Goal: Transaction & Acquisition: Book appointment/travel/reservation

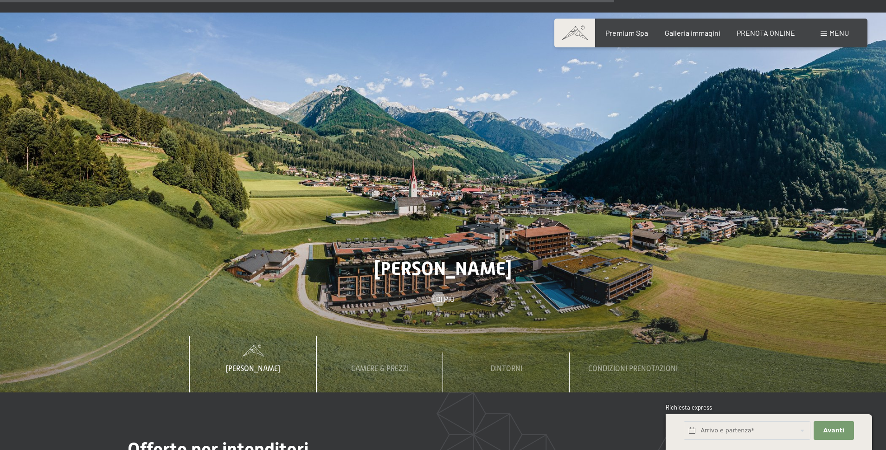
scroll to position [3249, 0]
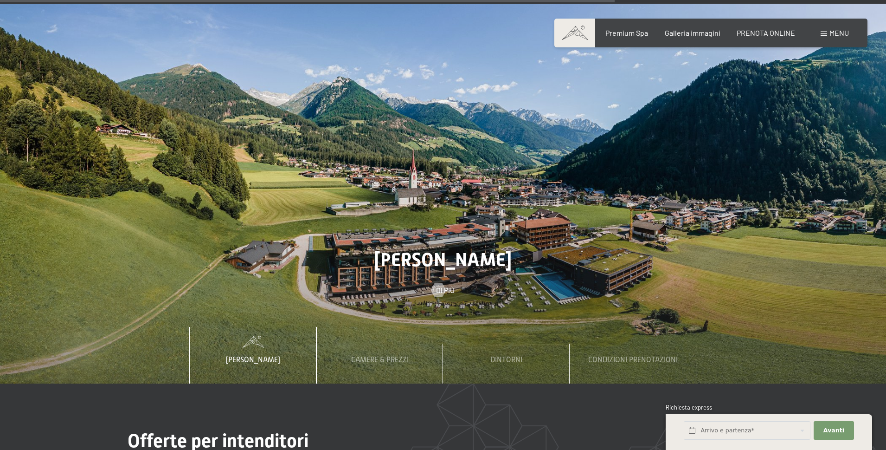
click at [842, 34] on span "Menu" at bounding box center [839, 32] width 19 height 9
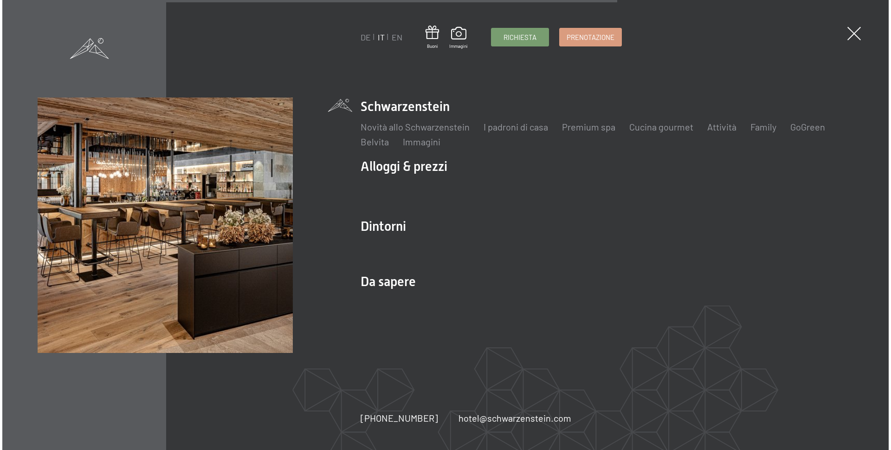
scroll to position [3258, 0]
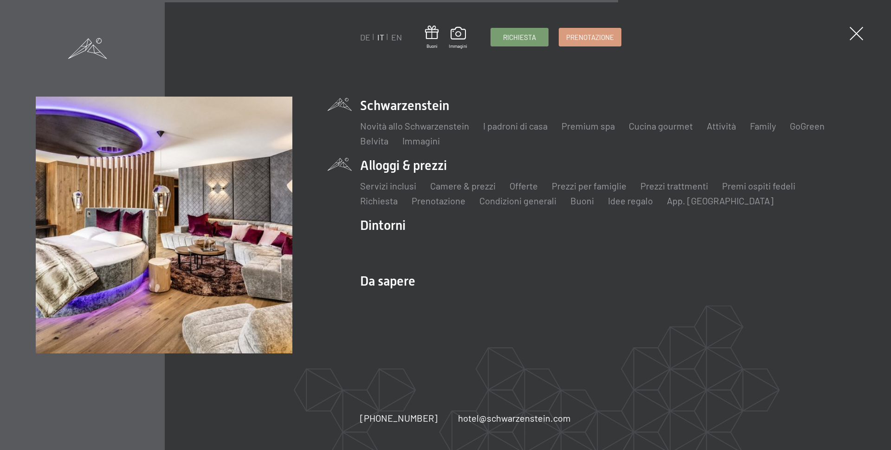
click at [410, 167] on li "Alloggi & prezzi Servizi inclusi Camere & prezzi Lista Offerte Lista Prezzi per…" at bounding box center [607, 181] width 495 height 51
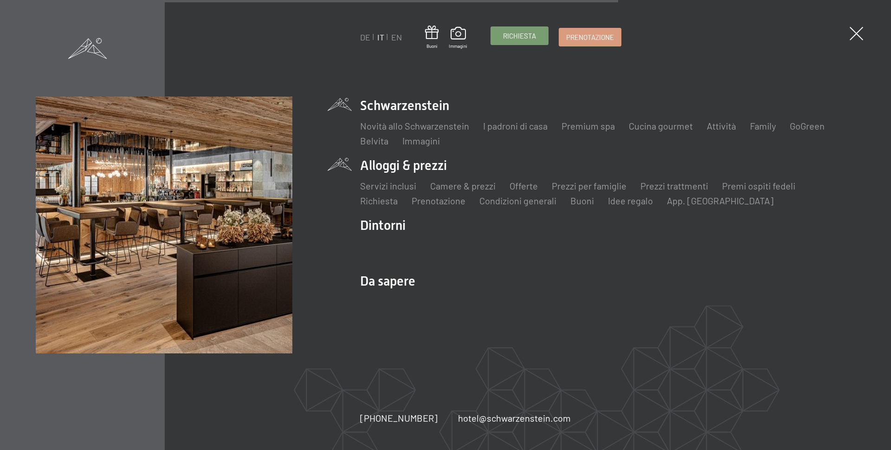
click at [525, 40] on span "Richiesta" at bounding box center [519, 36] width 33 height 10
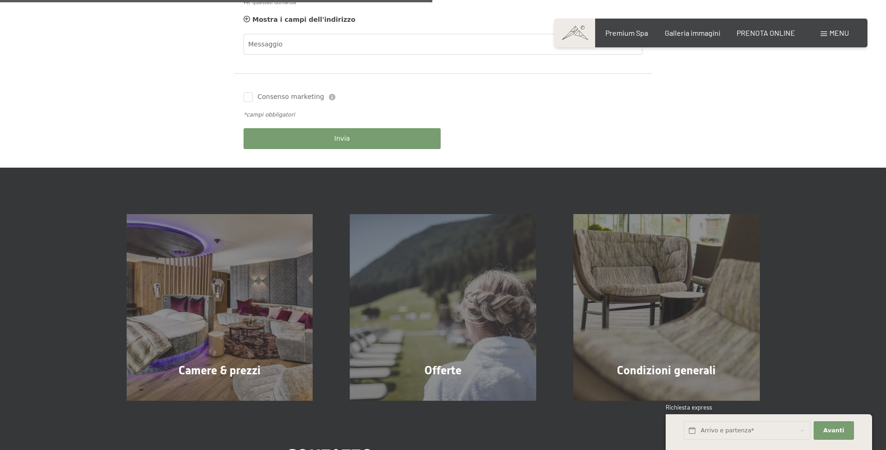
scroll to position [557, 0]
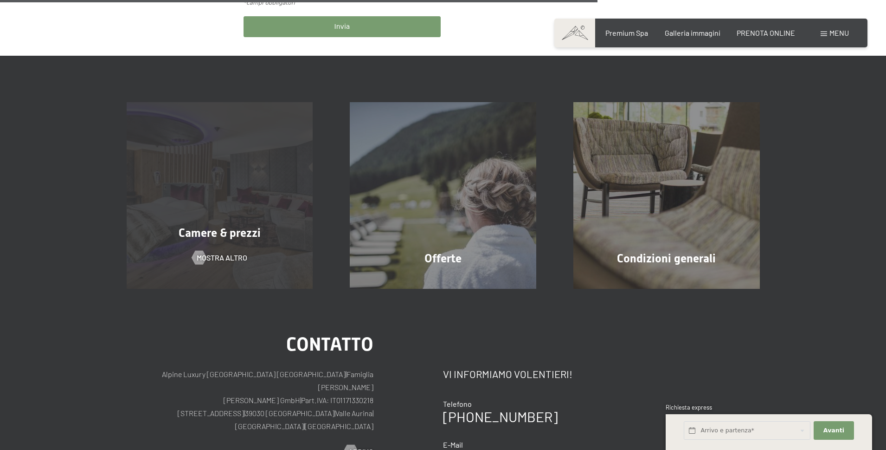
click at [280, 200] on div "Camere & prezzi mostra altro" at bounding box center [220, 195] width 224 height 187
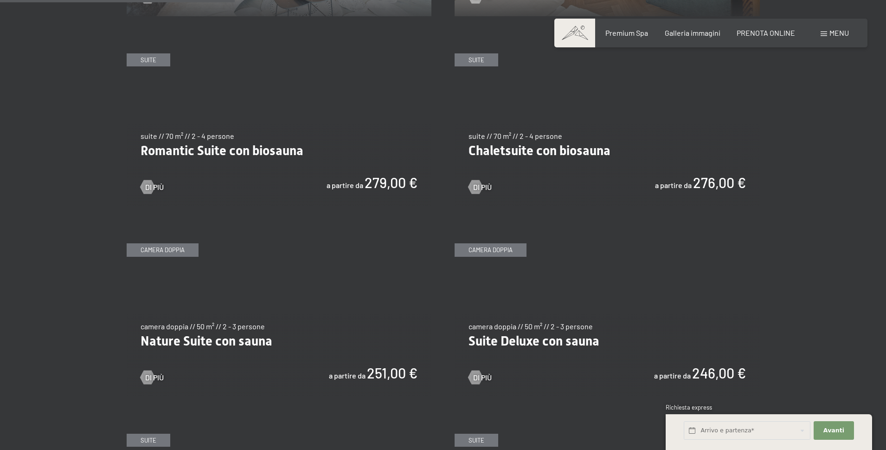
scroll to position [789, 0]
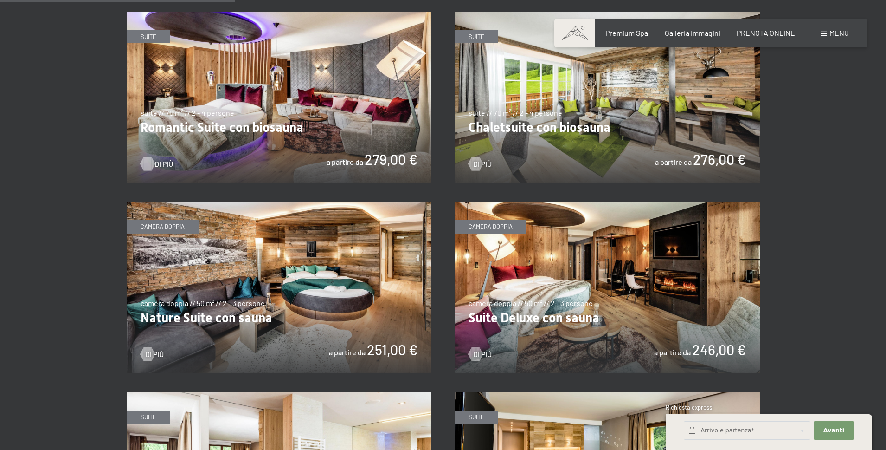
click at [155, 164] on span "Di più" at bounding box center [164, 164] width 19 height 10
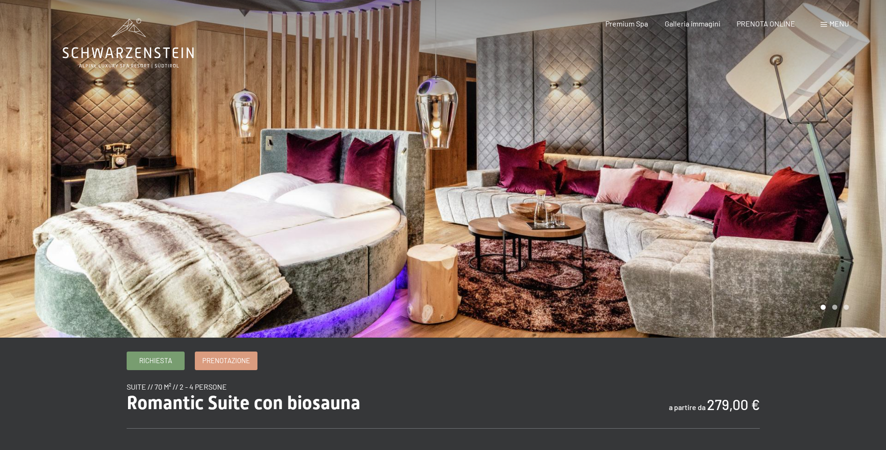
click at [259, 201] on div at bounding box center [221, 168] width 443 height 337
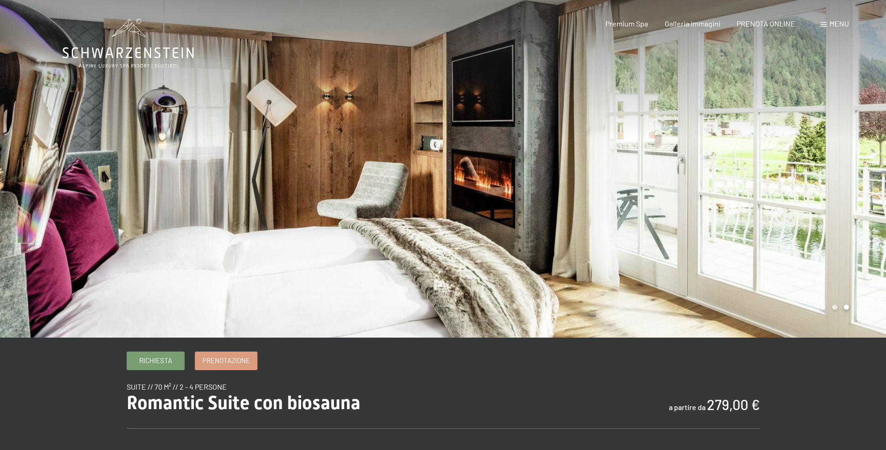
click at [259, 201] on div at bounding box center [221, 168] width 443 height 337
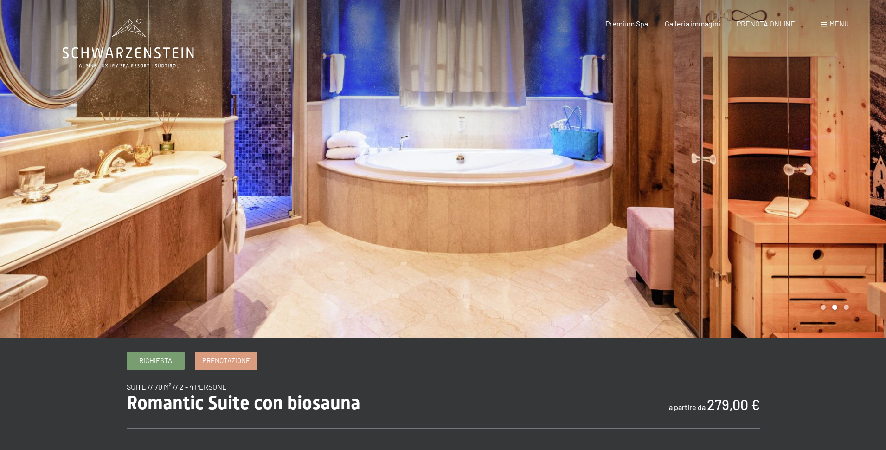
click at [259, 201] on div at bounding box center [221, 168] width 443 height 337
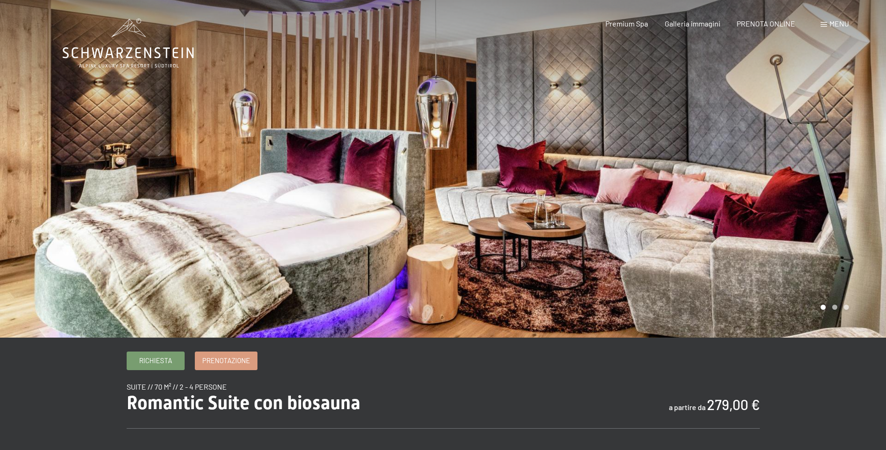
click at [259, 201] on div at bounding box center [221, 168] width 443 height 337
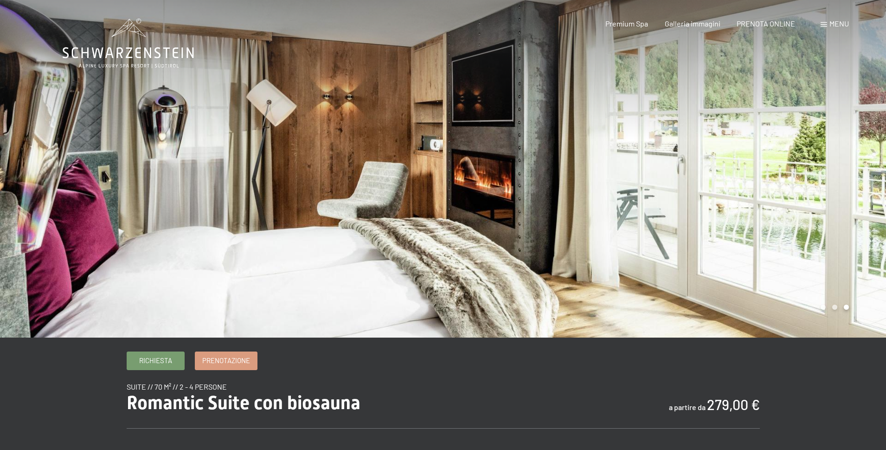
click at [259, 201] on div at bounding box center [221, 168] width 443 height 337
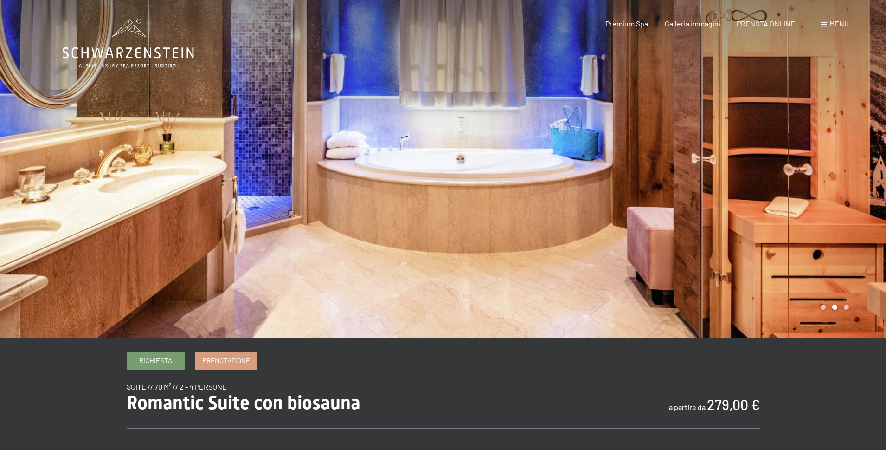
click at [259, 201] on div at bounding box center [221, 168] width 443 height 337
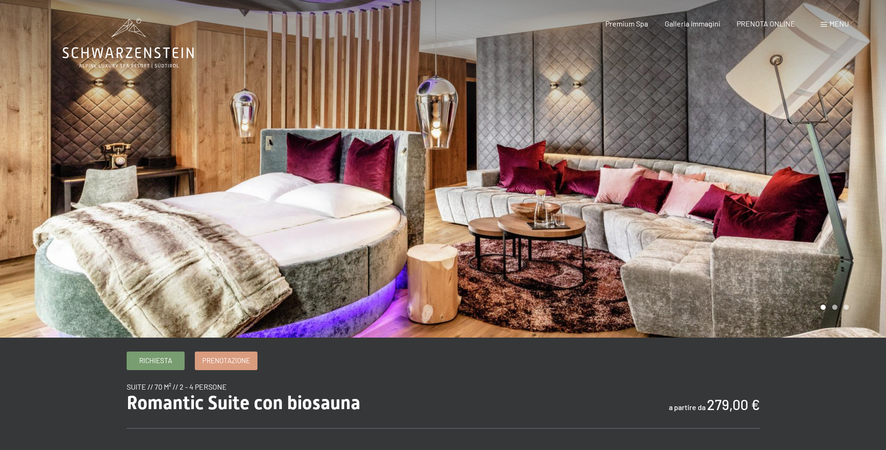
click at [259, 201] on div at bounding box center [221, 168] width 443 height 337
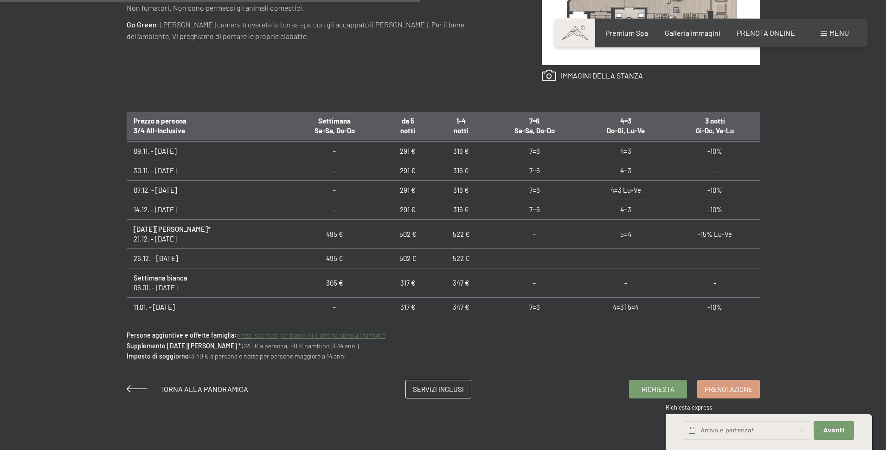
scroll to position [186, 0]
click at [531, 233] on td "-" at bounding box center [534, 233] width 93 height 29
click at [821, 238] on div "Richiesta Prenotazione suite // 70 m² // 2 - 4 persone Romantic Suite con biosa…" at bounding box center [443, 96] width 886 height 604
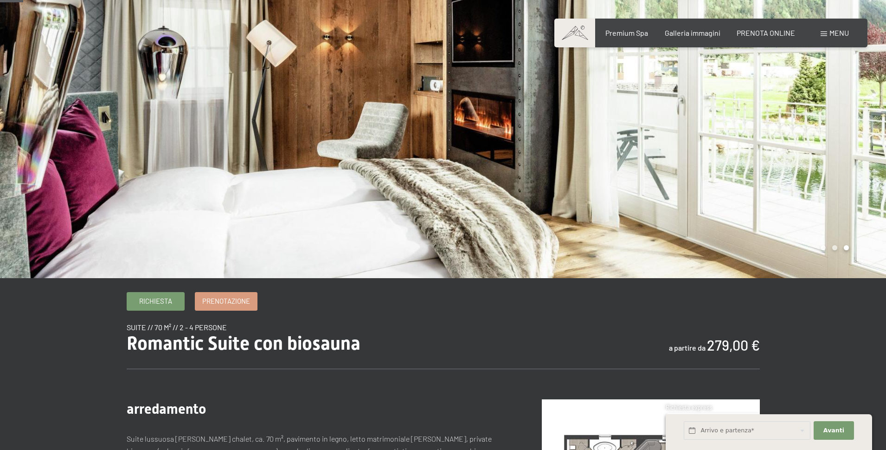
scroll to position [0, 0]
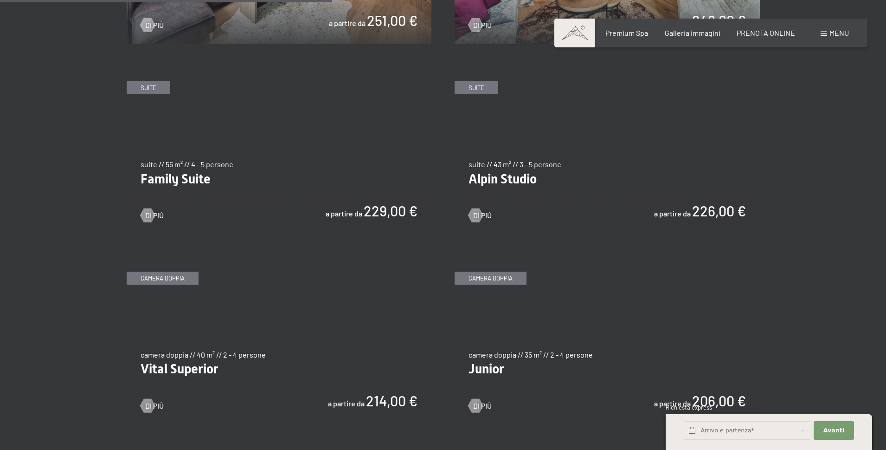
scroll to position [1114, 0]
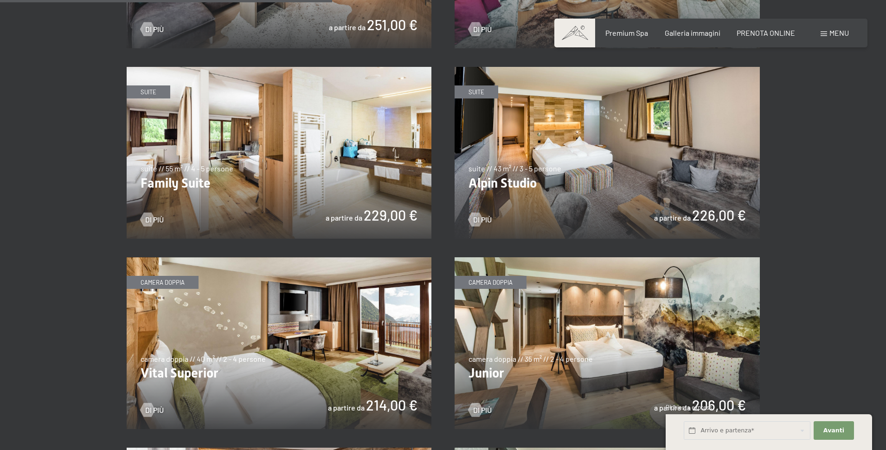
click at [301, 160] on img at bounding box center [279, 153] width 305 height 172
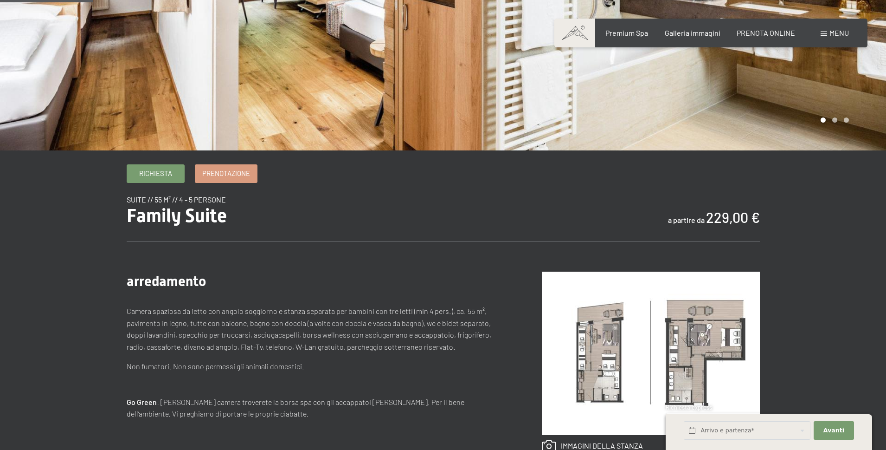
scroll to position [232, 0]
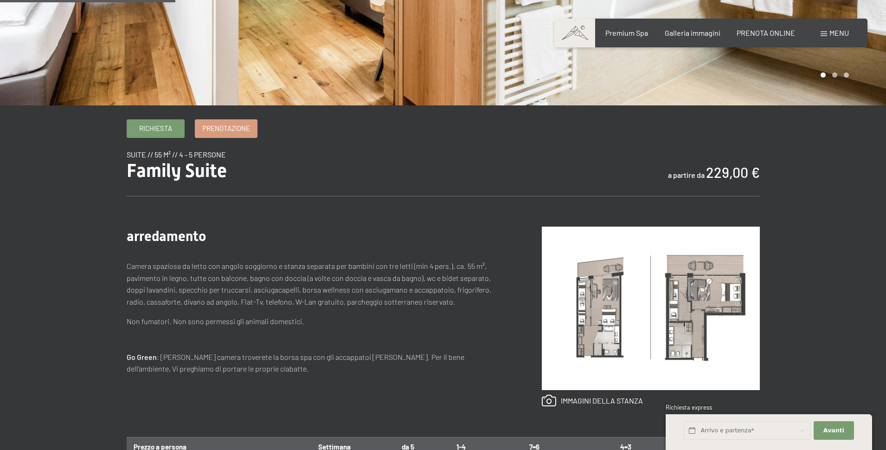
click at [658, 322] on img at bounding box center [651, 307] width 218 height 163
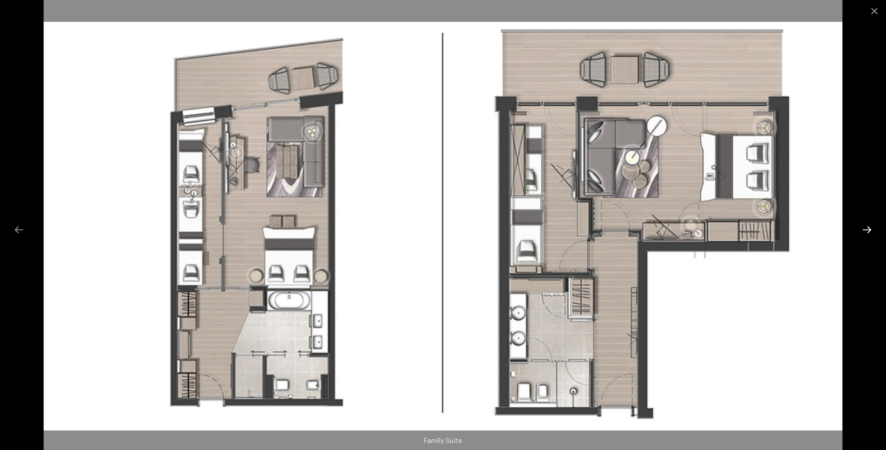
click at [870, 229] on button "Next slide" at bounding box center [867, 229] width 19 height 18
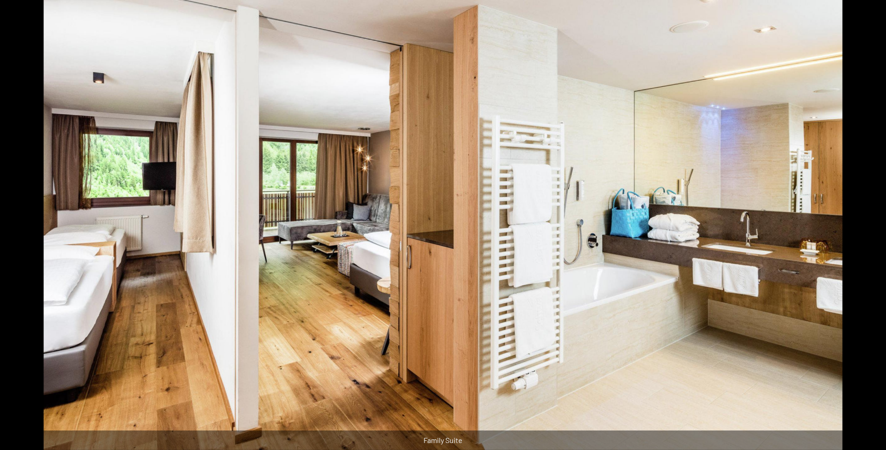
click at [869, 229] on button "Next slide" at bounding box center [871, 229] width 19 height 18
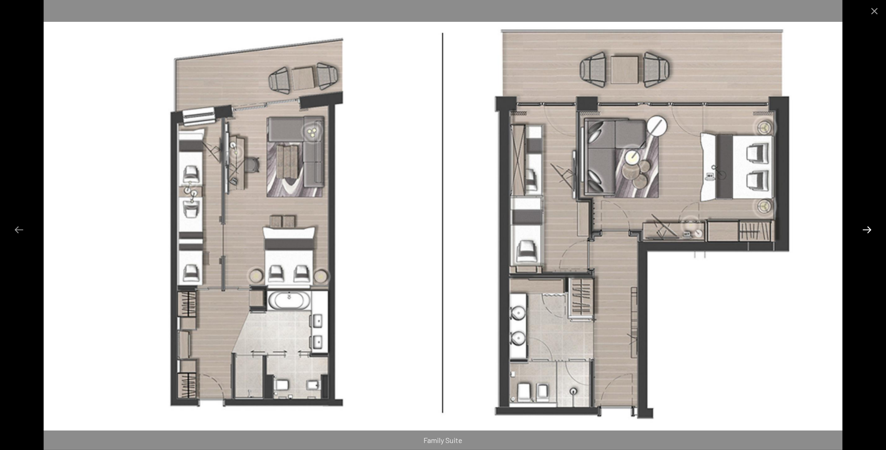
click at [869, 229] on button "Next slide" at bounding box center [867, 229] width 19 height 18
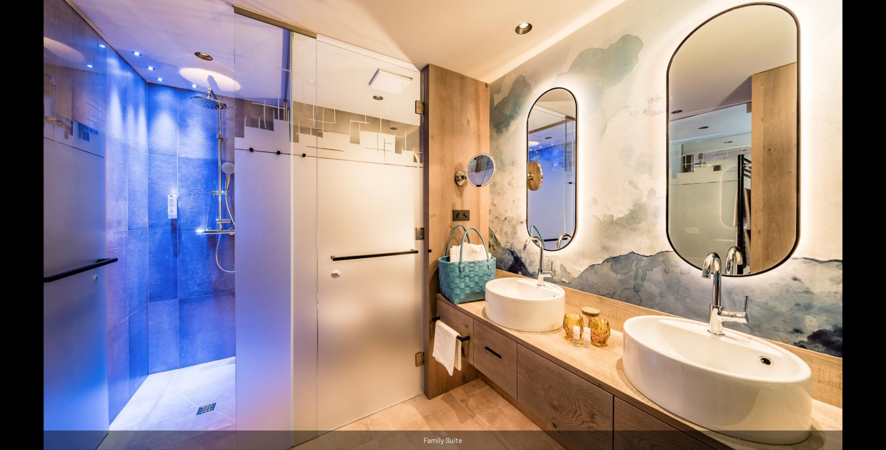
click at [869, 229] on button "Next slide" at bounding box center [871, 229] width 19 height 18
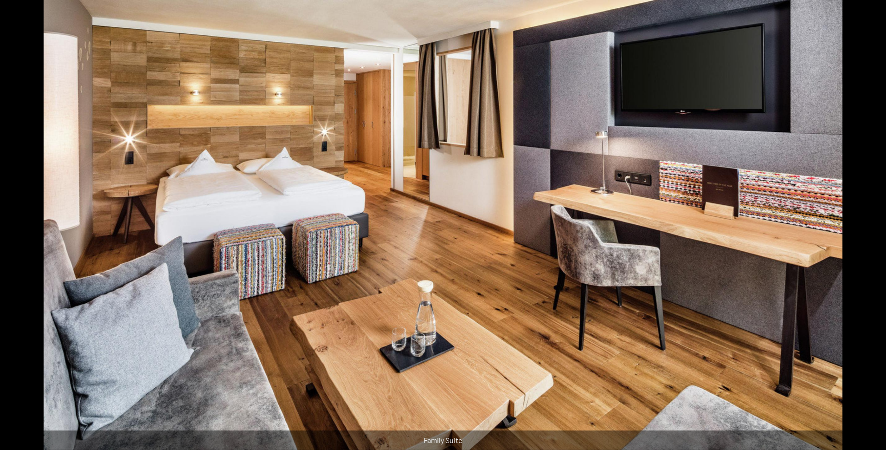
click at [869, 229] on button "Next slide" at bounding box center [871, 229] width 19 height 18
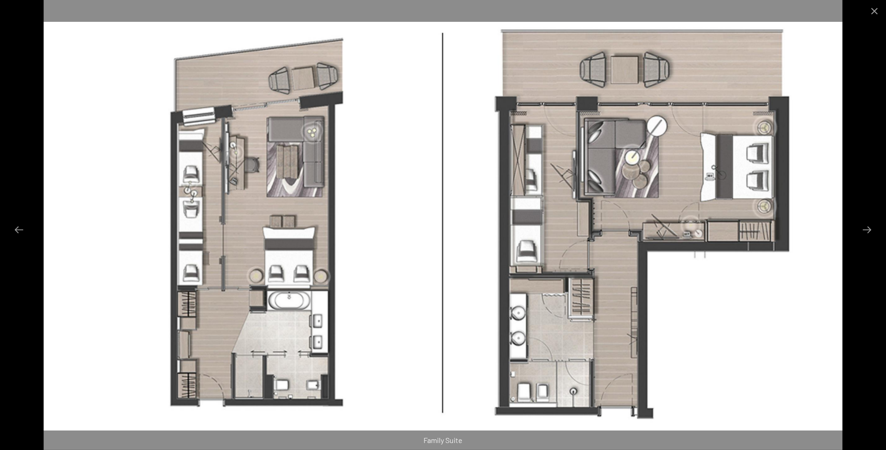
click at [853, 313] on div at bounding box center [443, 225] width 886 height 450
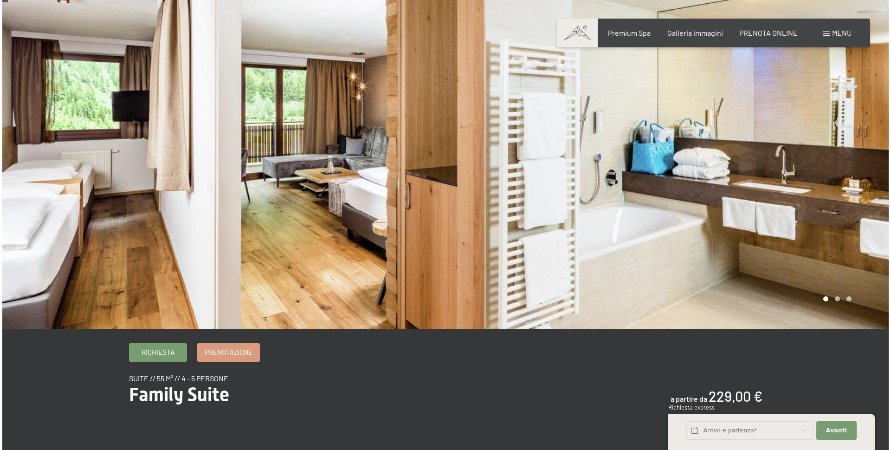
scroll to position [0, 0]
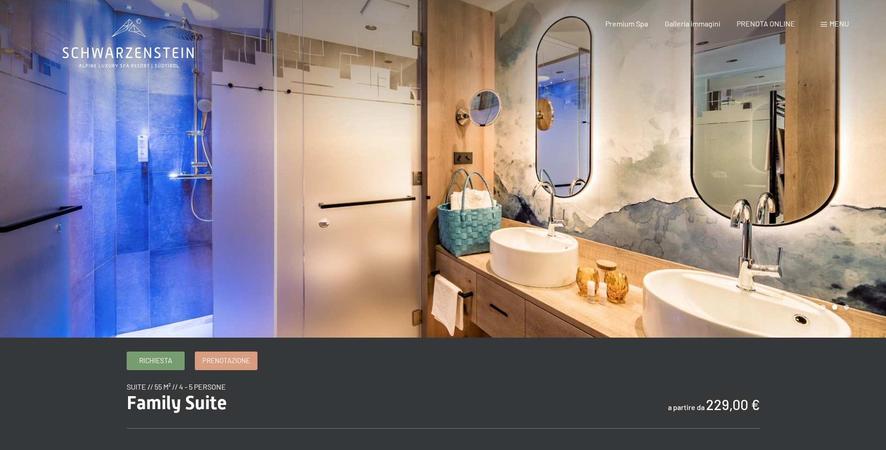
click at [839, 23] on span "Menu" at bounding box center [839, 23] width 19 height 9
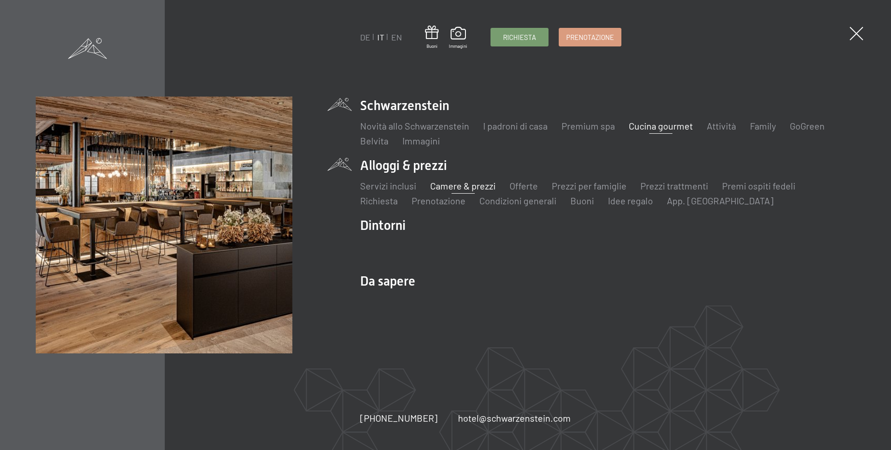
click at [647, 128] on link "Cucina gourmet" at bounding box center [661, 125] width 64 height 11
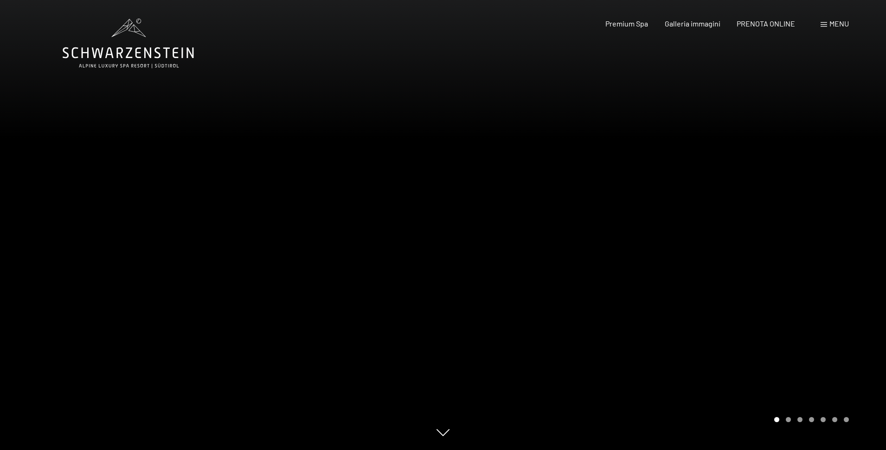
click at [124, 52] on icon at bounding box center [128, 44] width 131 height 50
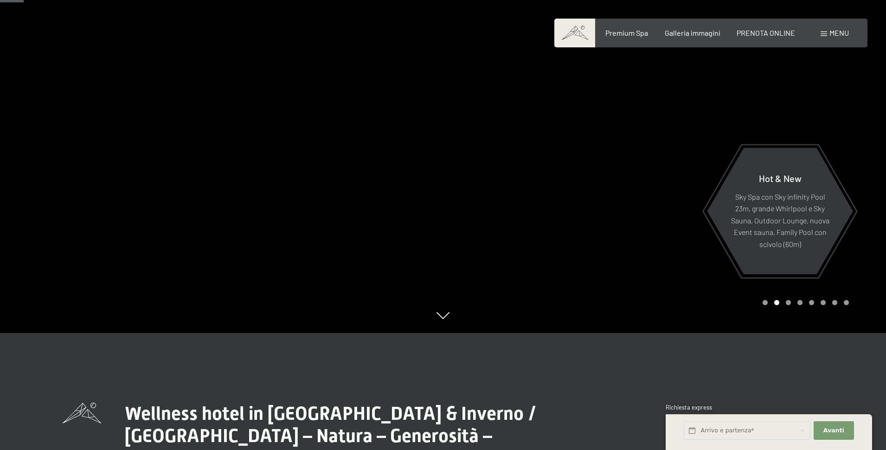
scroll to position [139, 0]
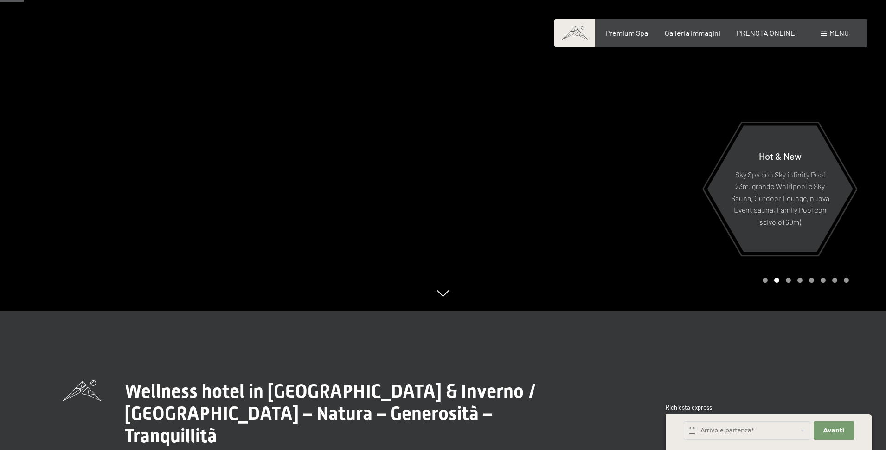
click at [789, 279] on div "Carousel Page 3" at bounding box center [788, 280] width 5 height 5
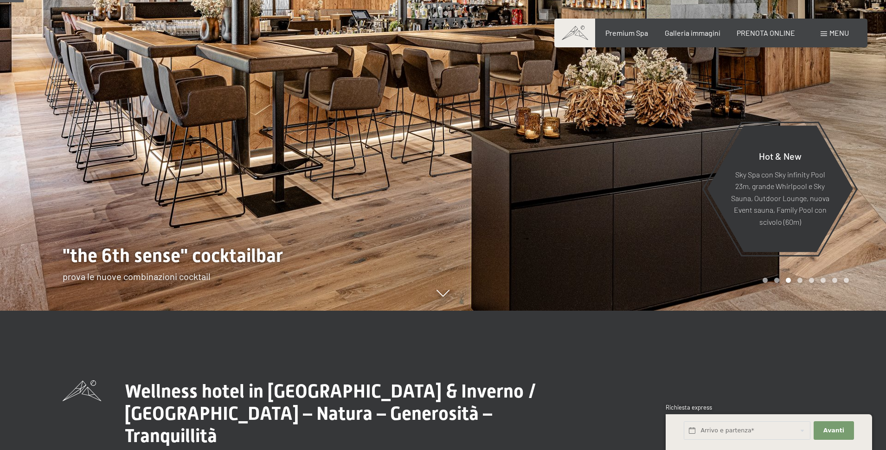
click at [800, 280] on div "Carousel Page 4" at bounding box center [800, 280] width 5 height 5
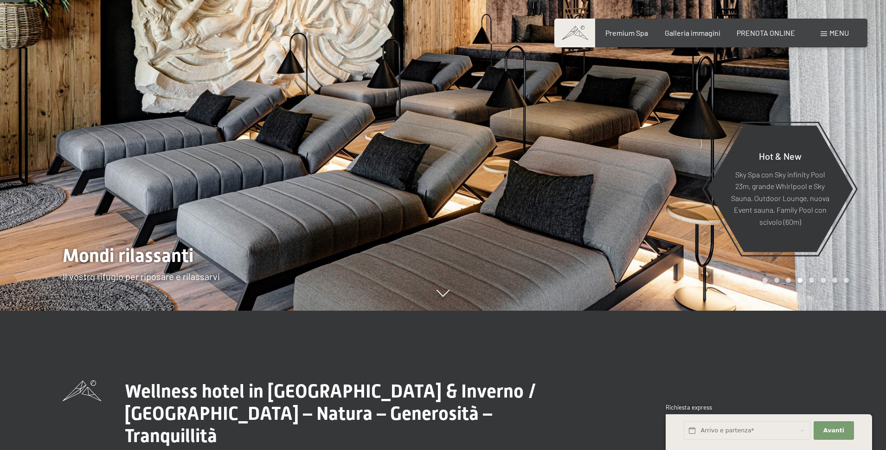
click at [812, 280] on div "Carousel Page 5" at bounding box center [811, 280] width 5 height 5
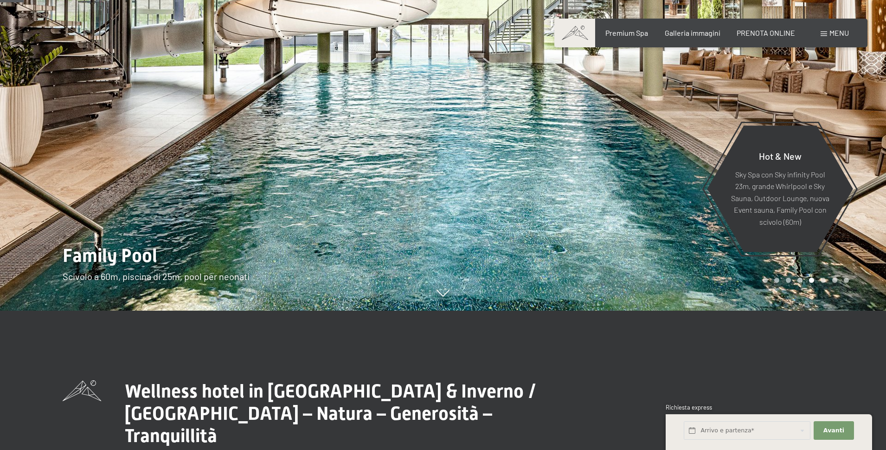
click at [801, 280] on div "Carousel Page 4" at bounding box center [800, 280] width 5 height 5
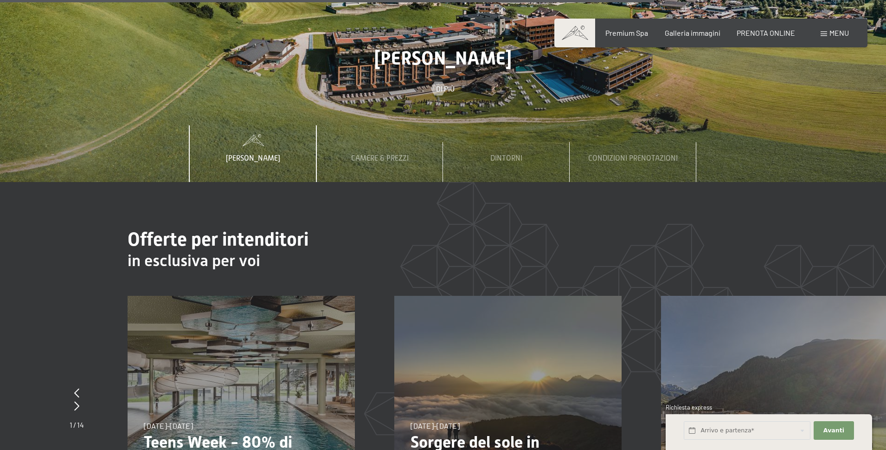
scroll to position [3434, 0]
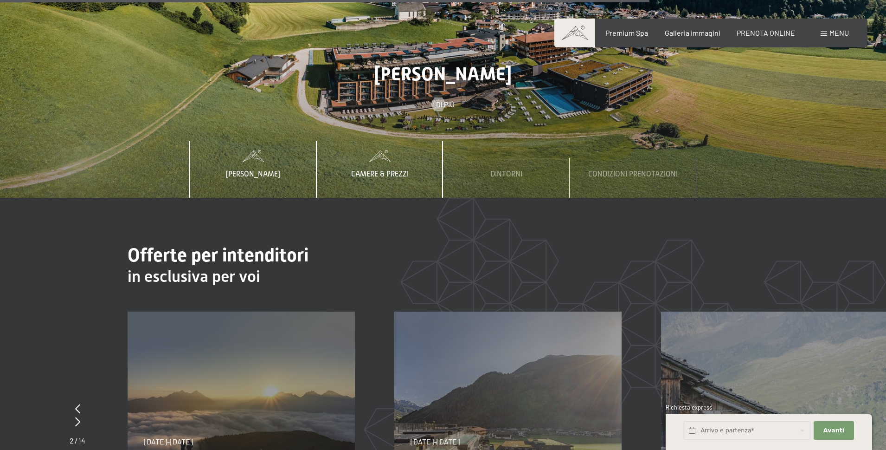
click at [383, 170] on span "Camere & Prezzi" at bounding box center [380, 174] width 58 height 8
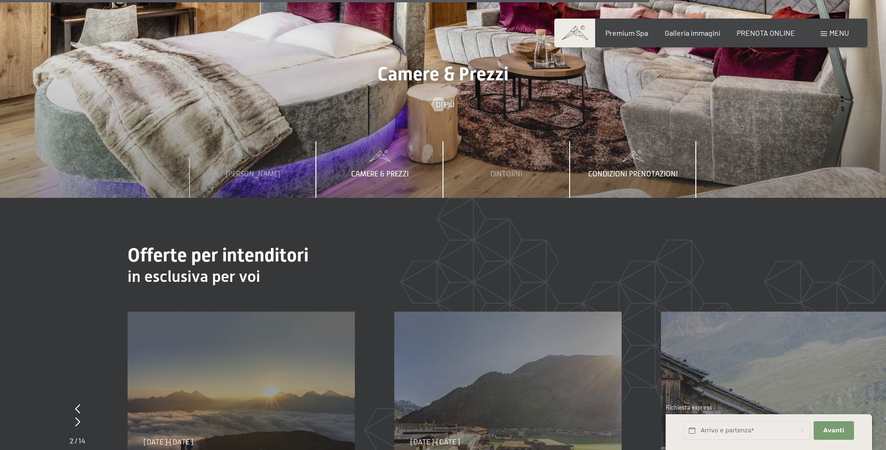
click at [608, 170] on span "Condizioni prenotazioni" at bounding box center [633, 174] width 90 height 8
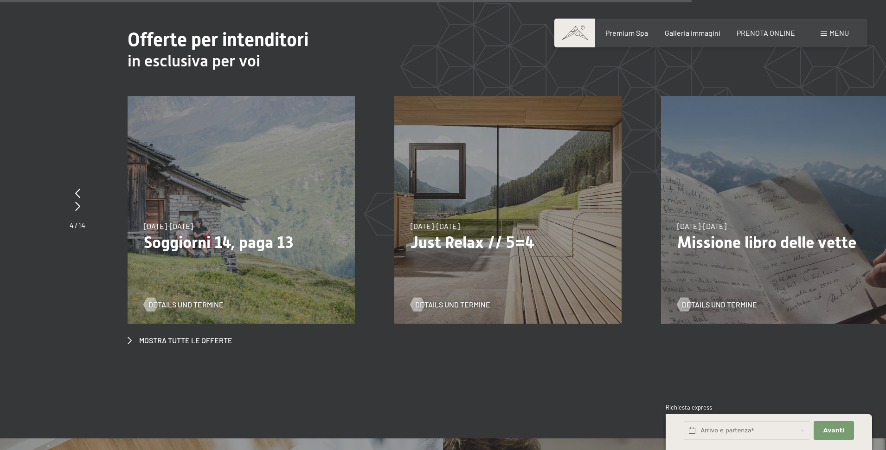
scroll to position [3666, 0]
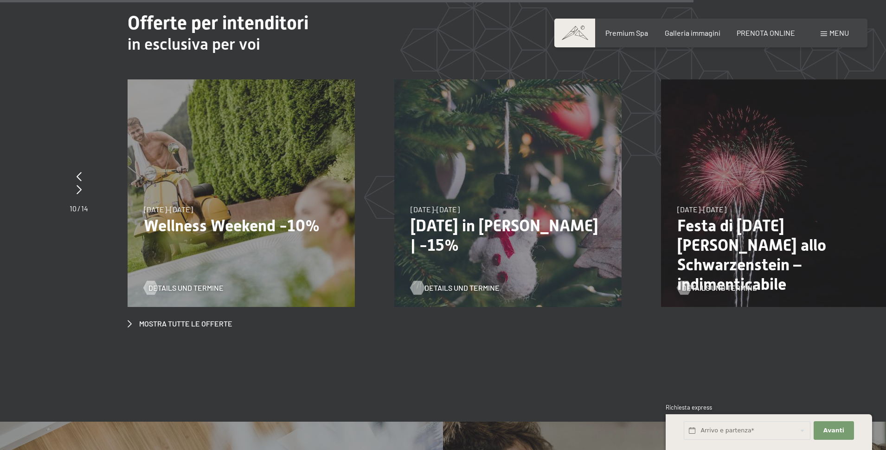
click at [471, 283] on span "Details und Termine" at bounding box center [462, 288] width 75 height 10
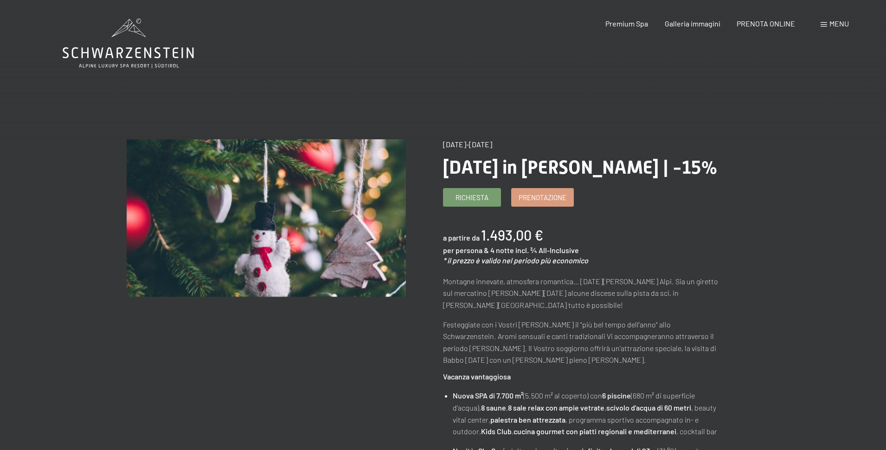
click at [128, 38] on icon at bounding box center [128, 44] width 131 height 50
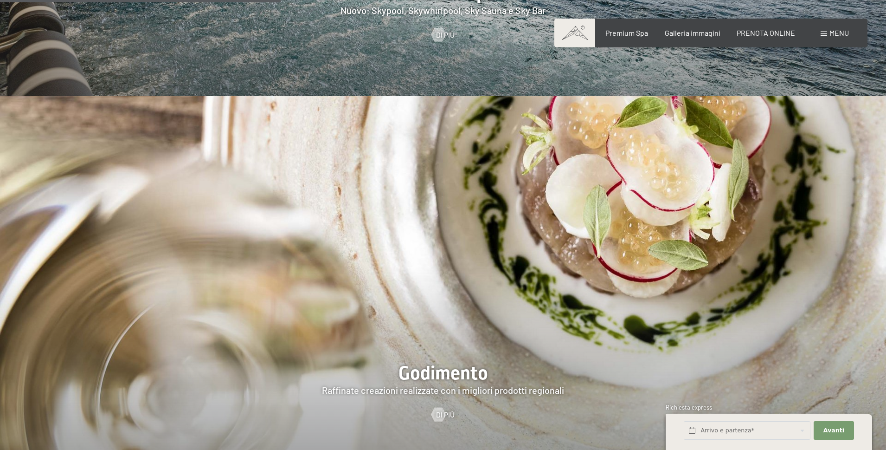
scroll to position [1578, 0]
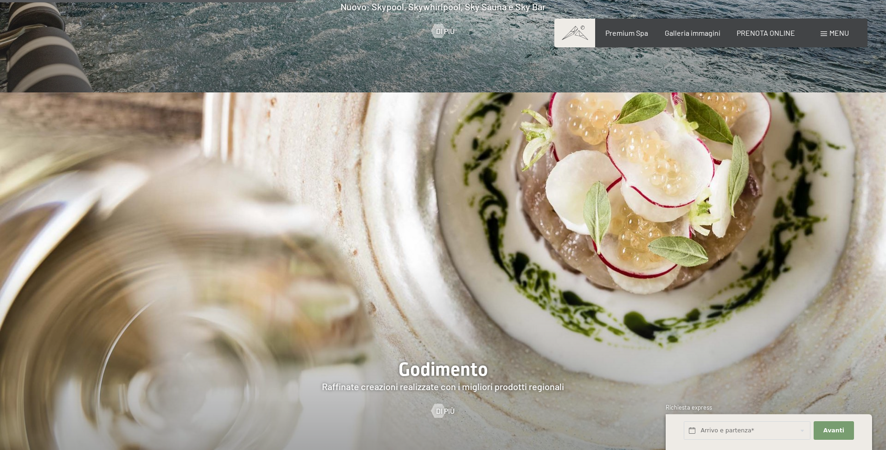
click at [825, 30] on div "Menu" at bounding box center [835, 33] width 28 height 10
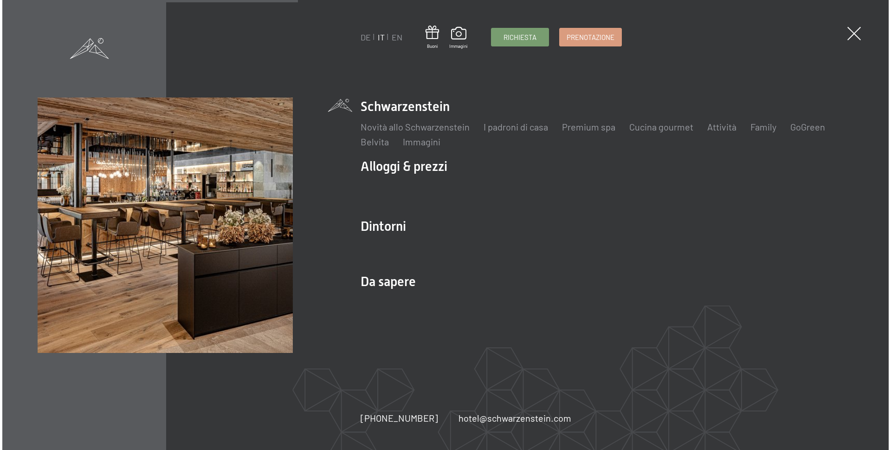
scroll to position [1580, 0]
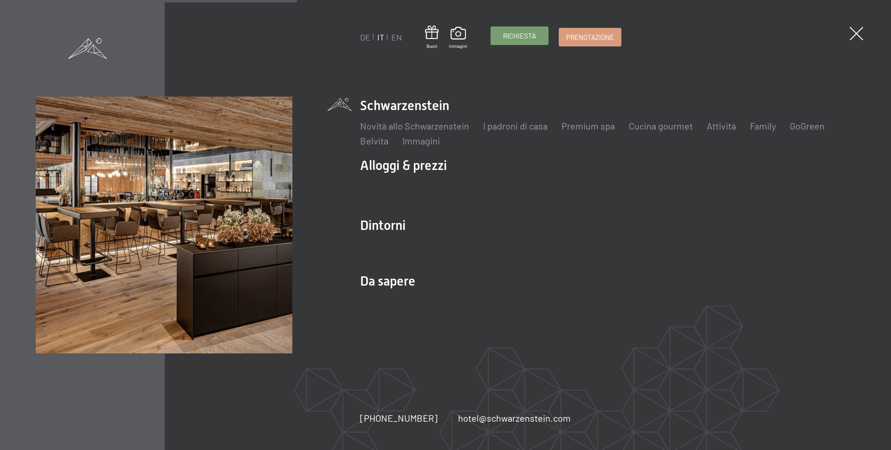
click at [517, 40] on span "Richiesta" at bounding box center [519, 36] width 33 height 10
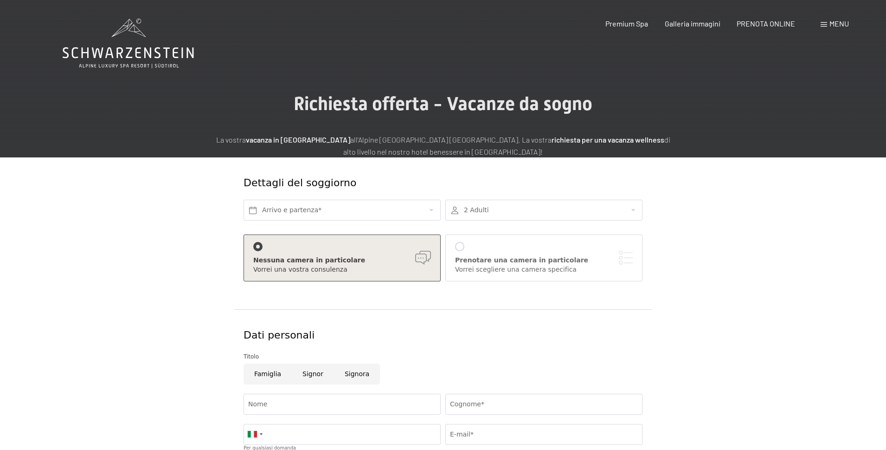
click at [826, 22] on span at bounding box center [824, 24] width 6 height 5
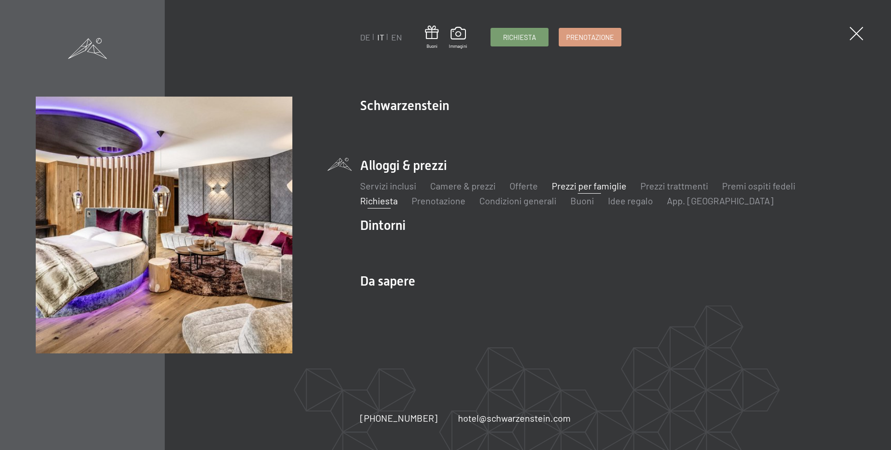
click at [569, 185] on link "Prezzi per famiglie" at bounding box center [589, 185] width 75 height 11
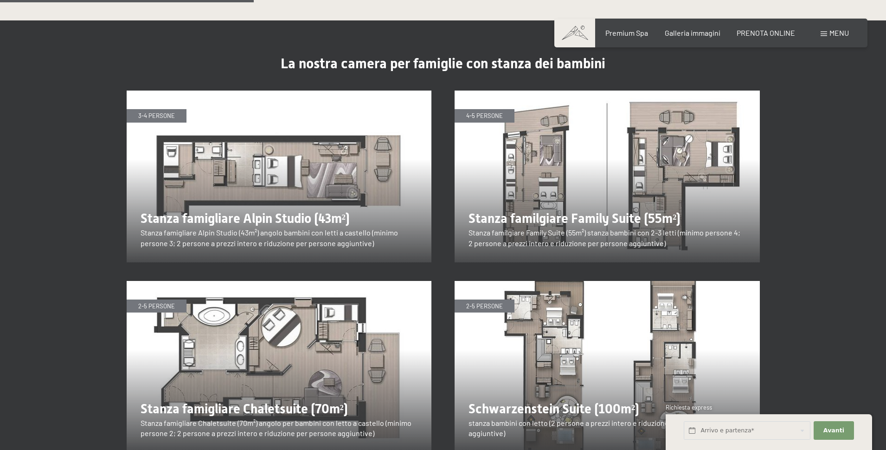
scroll to position [1114, 0]
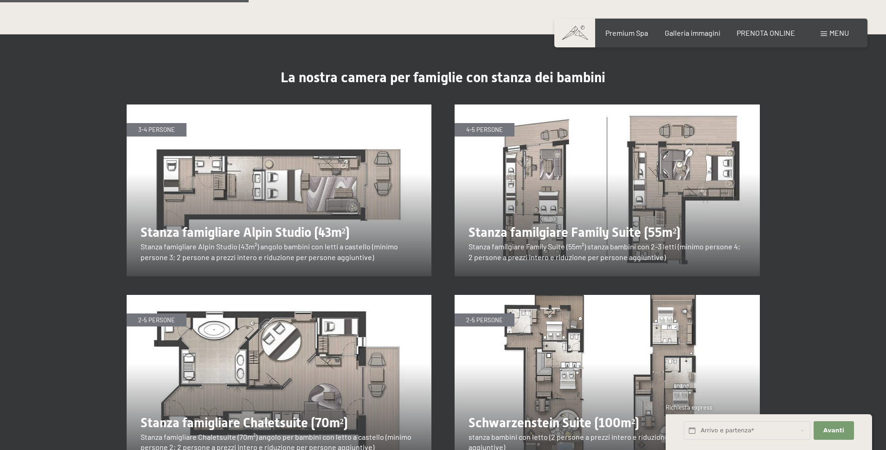
click at [269, 168] on img at bounding box center [279, 190] width 305 height 172
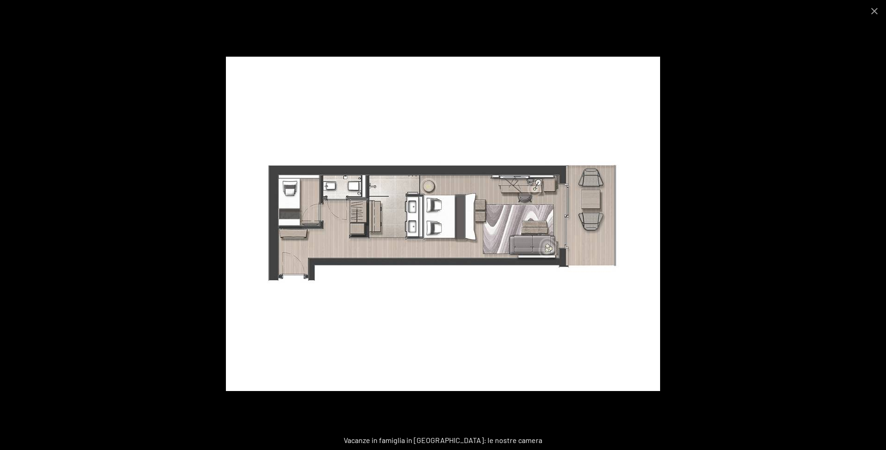
click at [729, 210] on div at bounding box center [443, 225] width 886 height 450
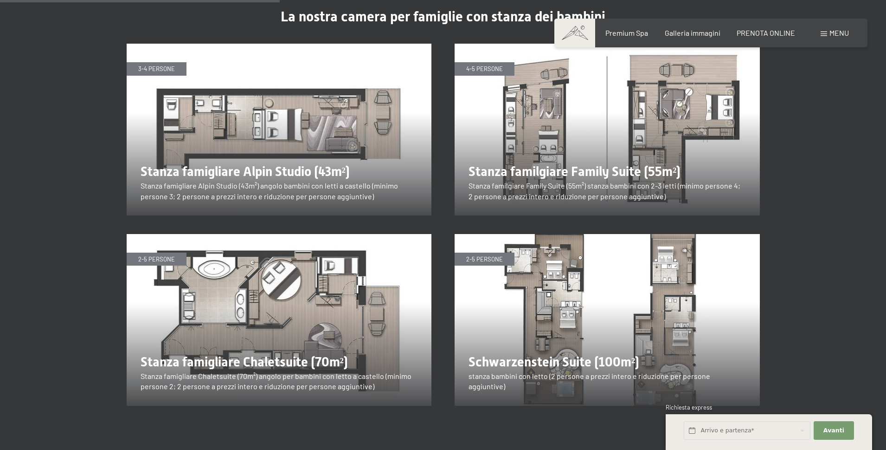
scroll to position [1067, 0]
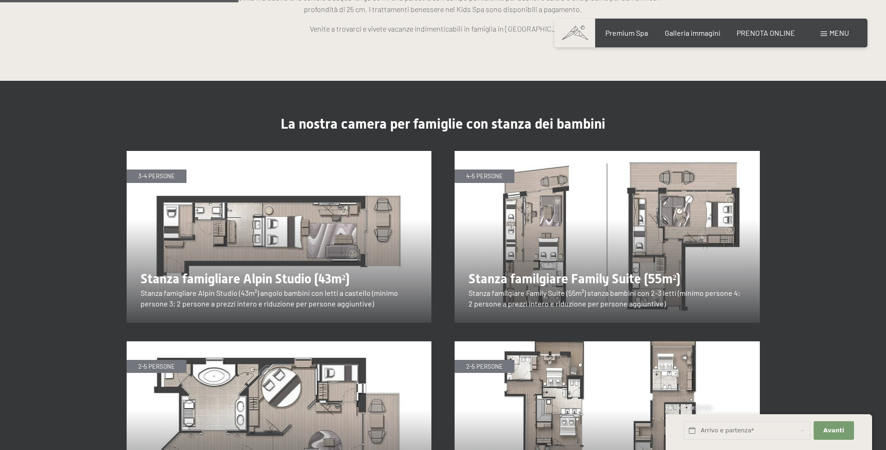
click at [630, 223] on img at bounding box center [607, 237] width 305 height 172
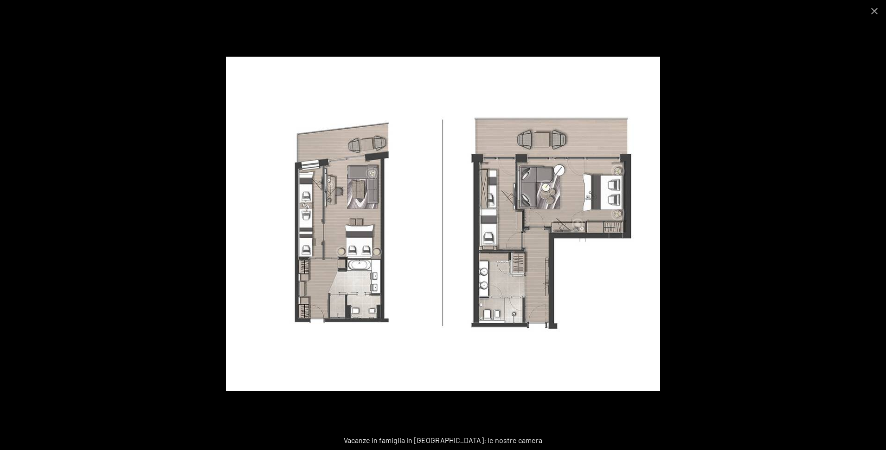
click at [751, 235] on div at bounding box center [443, 225] width 886 height 450
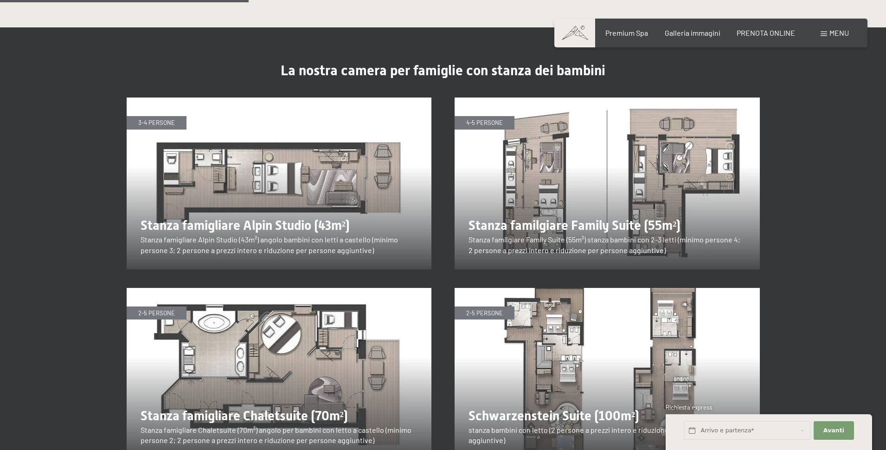
scroll to position [1114, 0]
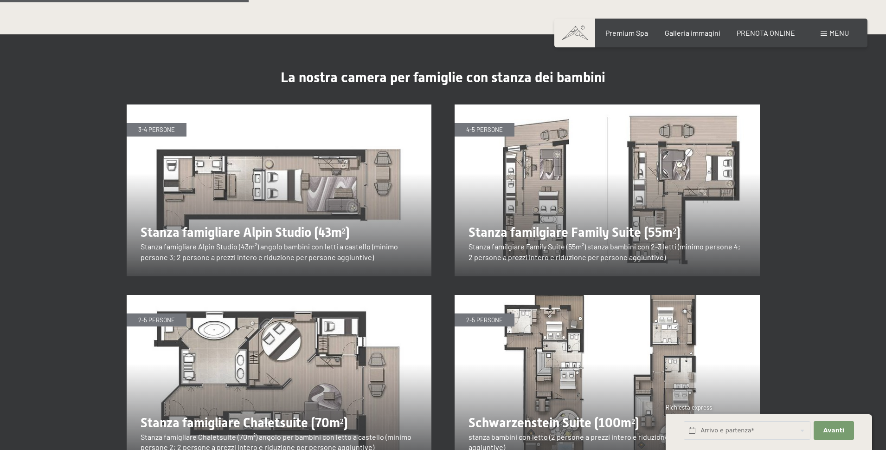
click at [656, 204] on img at bounding box center [607, 190] width 305 height 172
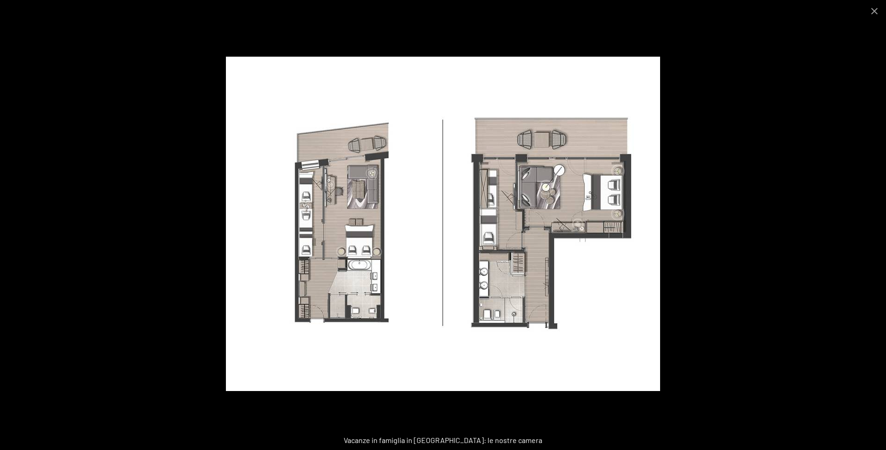
click at [812, 226] on div at bounding box center [443, 225] width 886 height 450
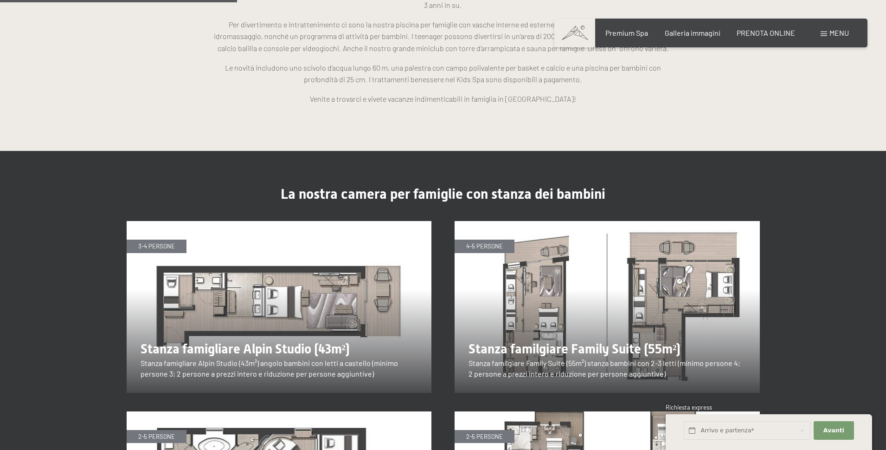
scroll to position [1067, 0]
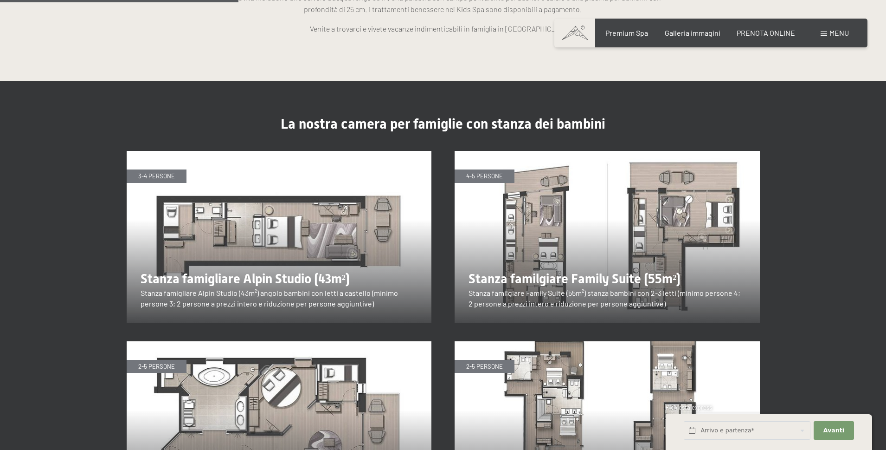
click at [676, 216] on img at bounding box center [607, 237] width 305 height 172
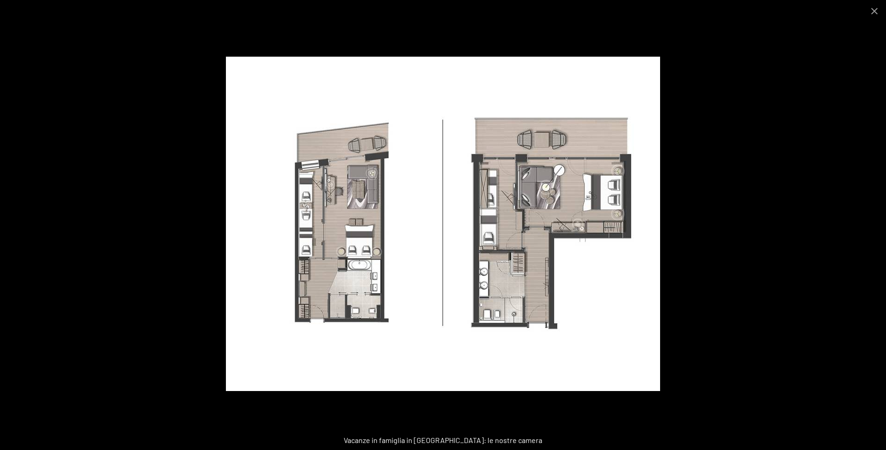
click at [745, 304] on div at bounding box center [443, 225] width 886 height 450
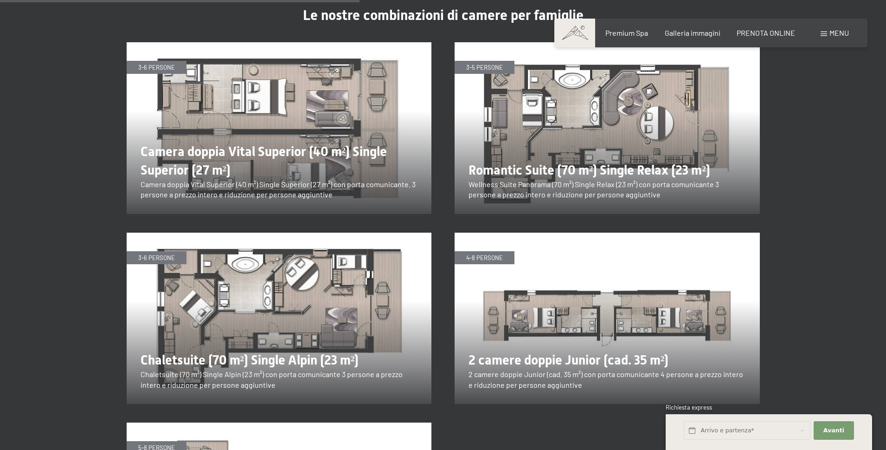
scroll to position [1597, 0]
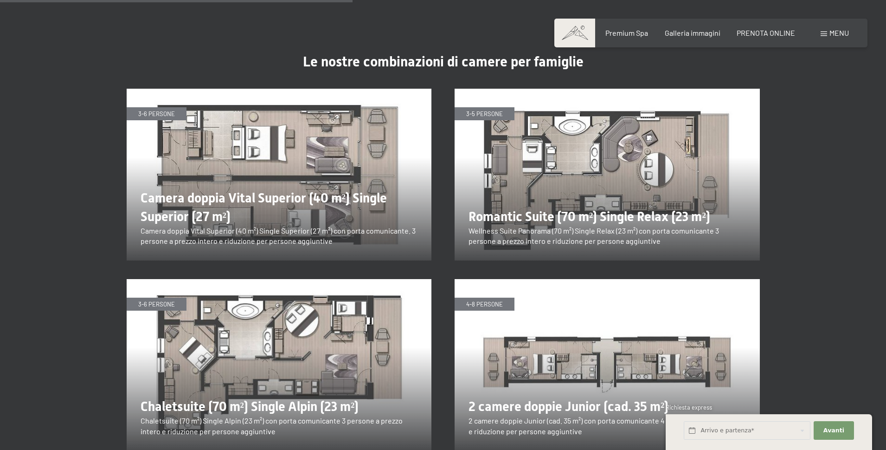
click at [341, 186] on img at bounding box center [279, 175] width 305 height 172
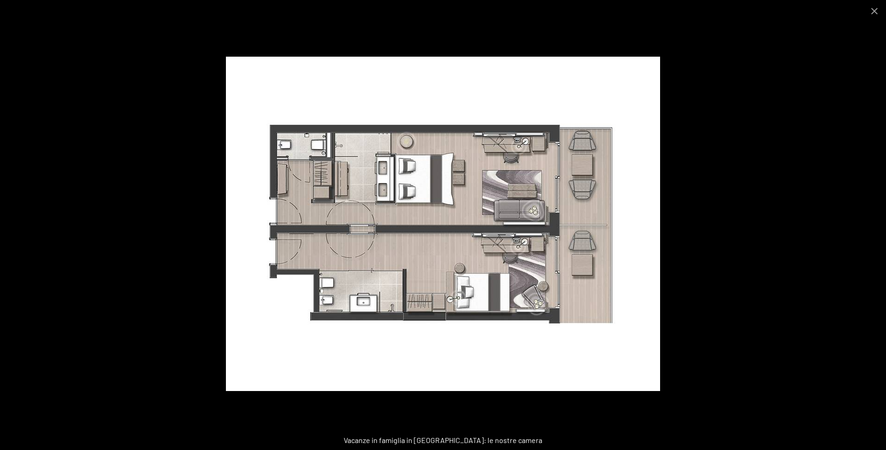
click at [797, 211] on div at bounding box center [443, 225] width 886 height 450
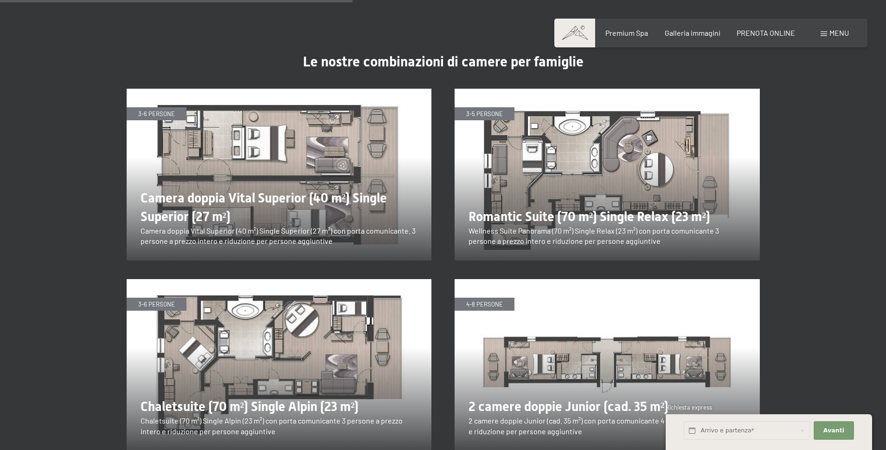
click at [685, 138] on img at bounding box center [607, 175] width 305 height 172
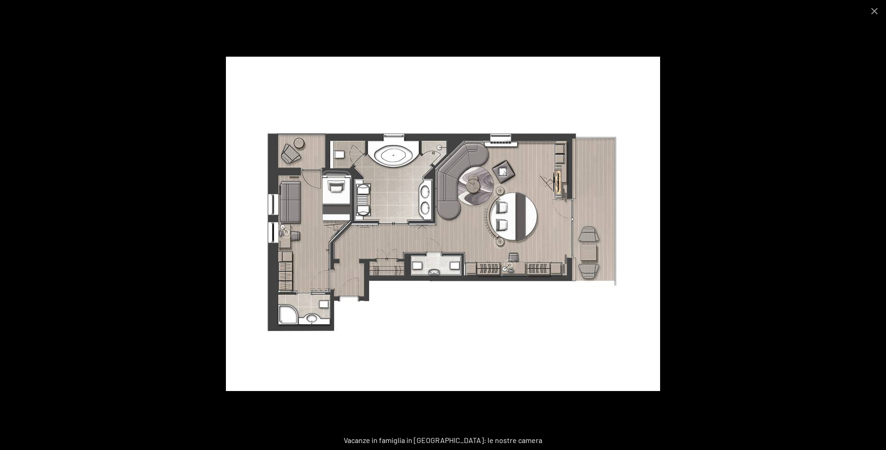
click at [734, 178] on div at bounding box center [443, 225] width 886 height 450
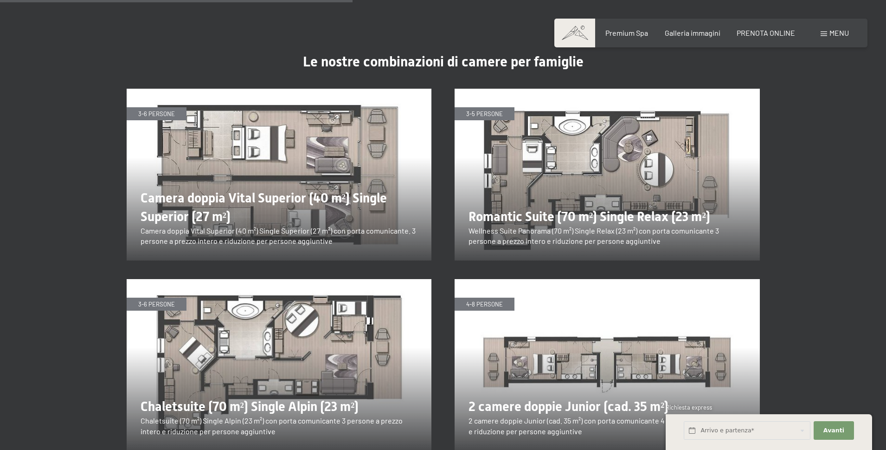
click at [338, 132] on img at bounding box center [279, 175] width 305 height 172
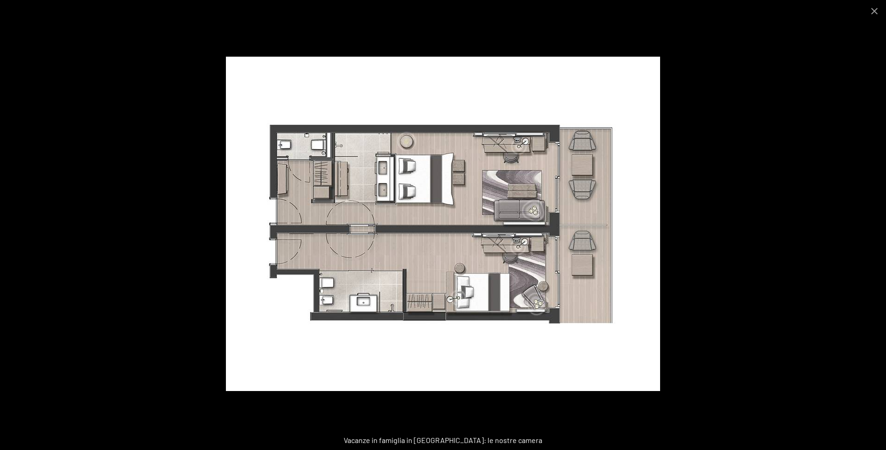
click at [752, 181] on div at bounding box center [443, 225] width 886 height 450
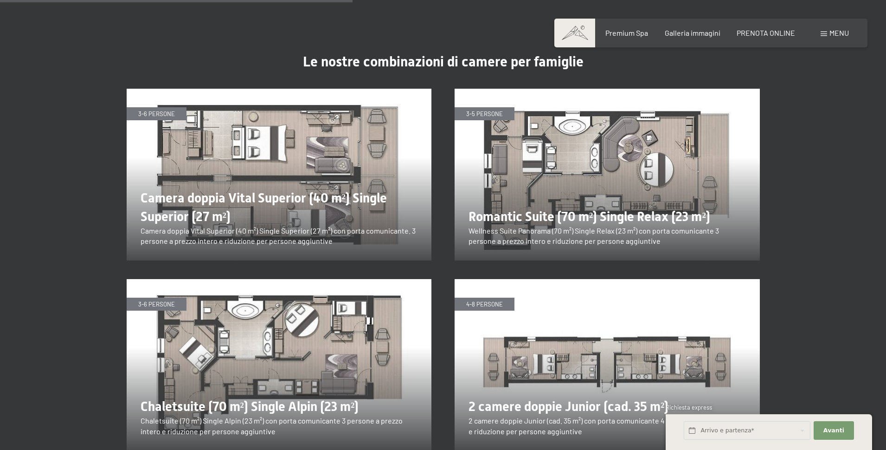
click at [624, 154] on img at bounding box center [607, 175] width 305 height 172
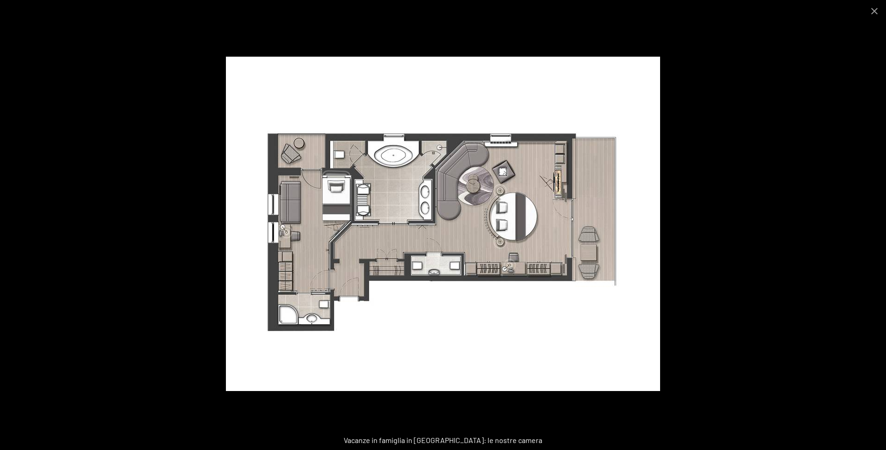
click at [761, 214] on div at bounding box center [443, 225] width 886 height 450
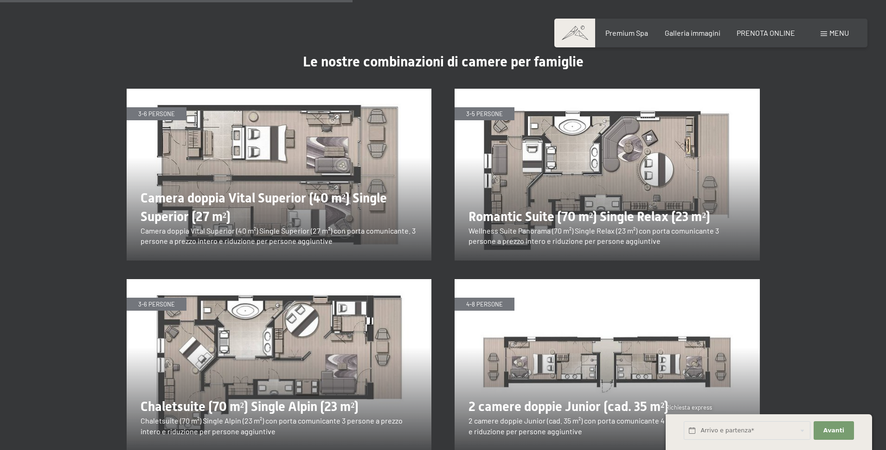
click at [305, 150] on img at bounding box center [279, 175] width 305 height 172
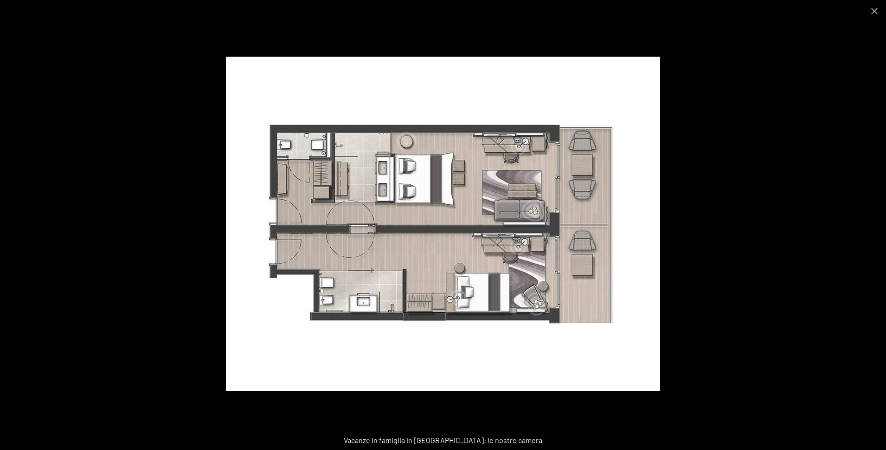
click at [750, 196] on div at bounding box center [443, 225] width 886 height 450
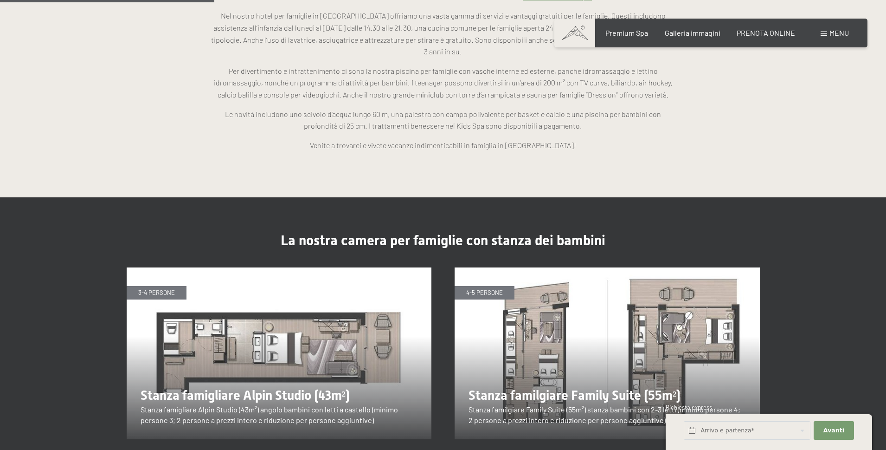
scroll to position [947, 0]
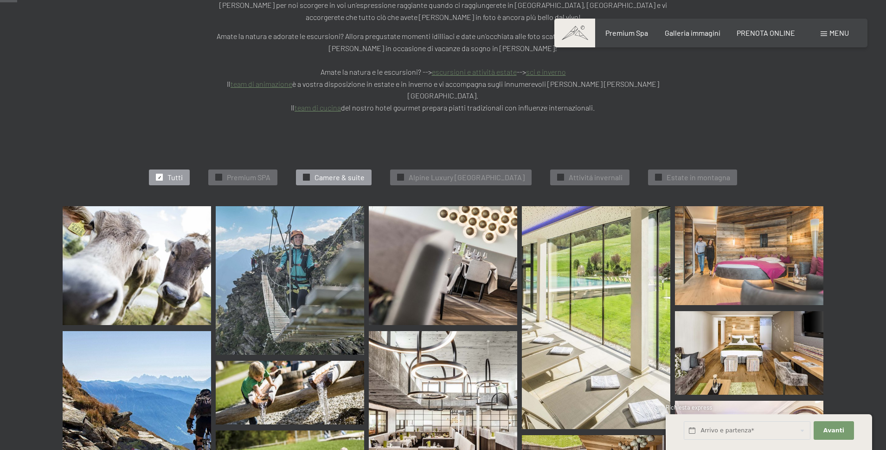
click at [330, 172] on span "Camere & suite" at bounding box center [340, 177] width 50 height 10
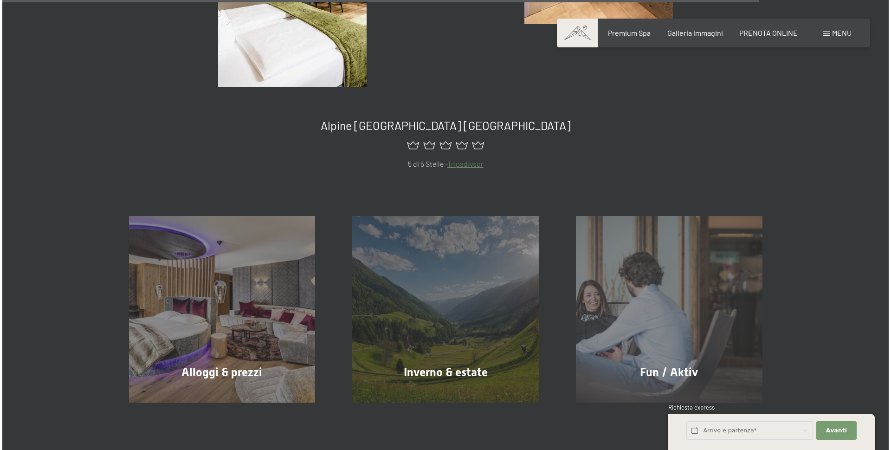
scroll to position [843, 0]
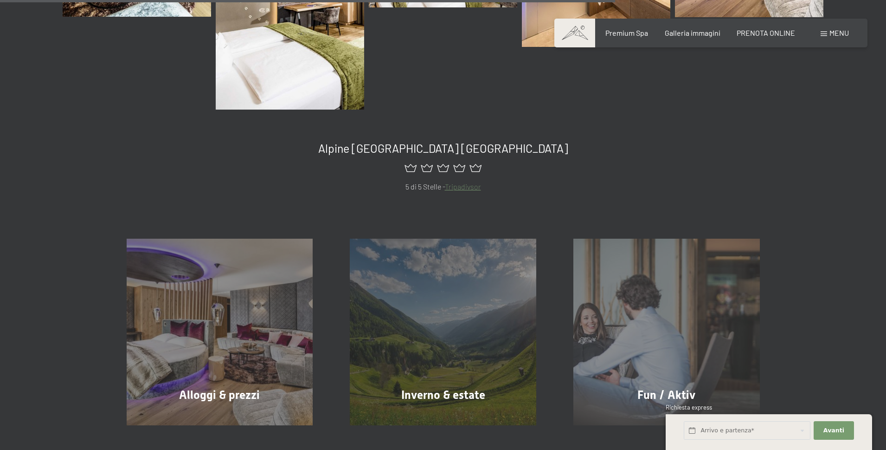
click at [833, 32] on span "Menu" at bounding box center [839, 32] width 19 height 9
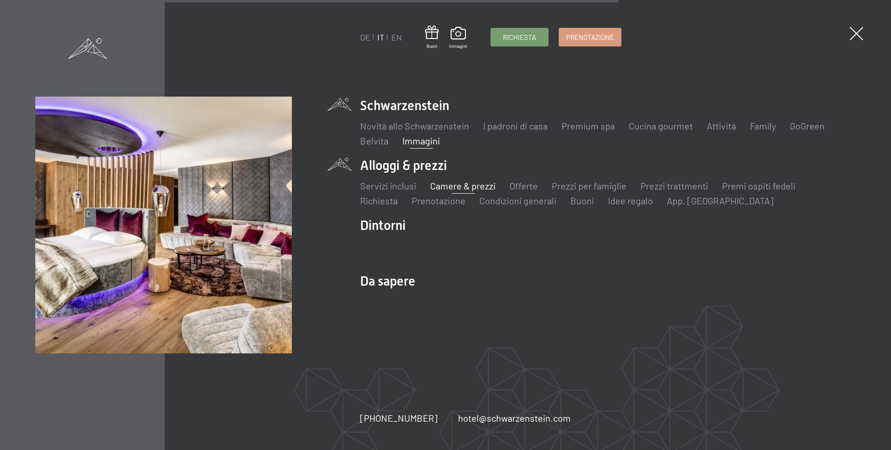
click at [455, 184] on link "Camere & prezzi" at bounding box center [462, 185] width 65 height 11
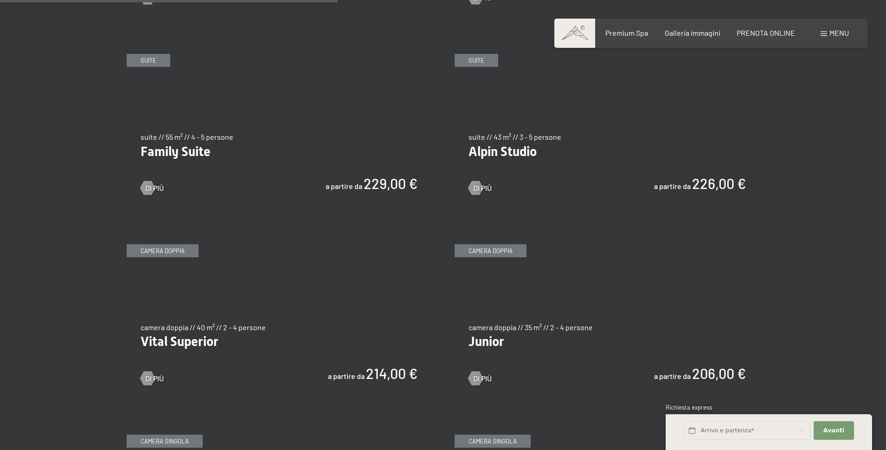
scroll to position [1160, 0]
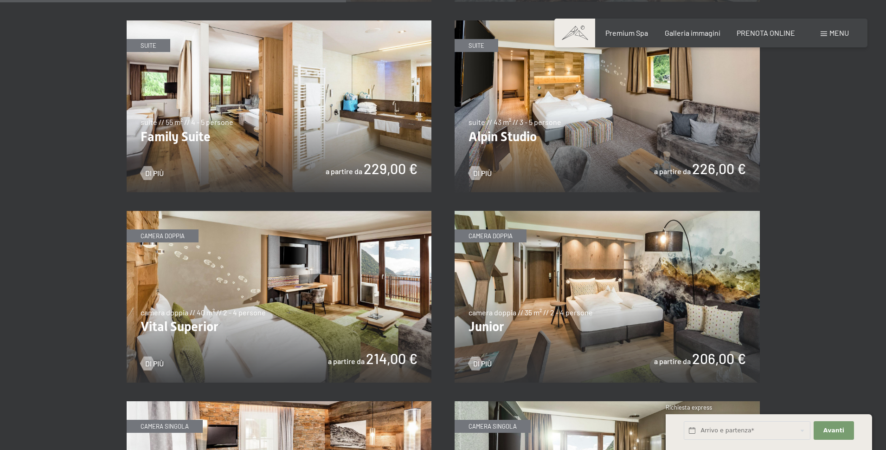
click at [596, 133] on img at bounding box center [607, 106] width 305 height 172
click at [249, 104] on img at bounding box center [279, 106] width 305 height 172
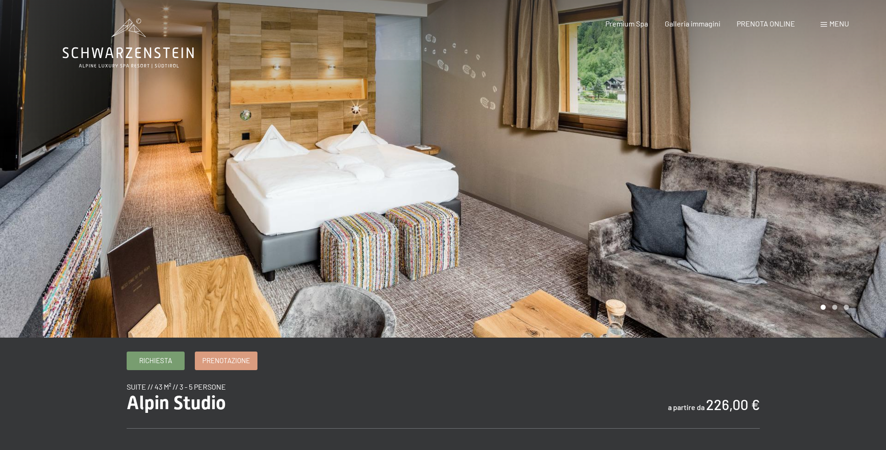
click at [599, 144] on div at bounding box center [664, 168] width 443 height 337
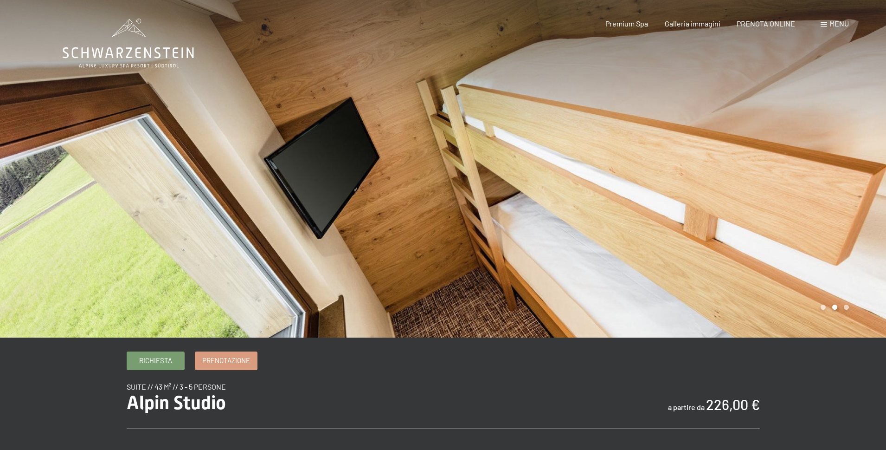
click at [820, 133] on div at bounding box center [664, 168] width 443 height 337
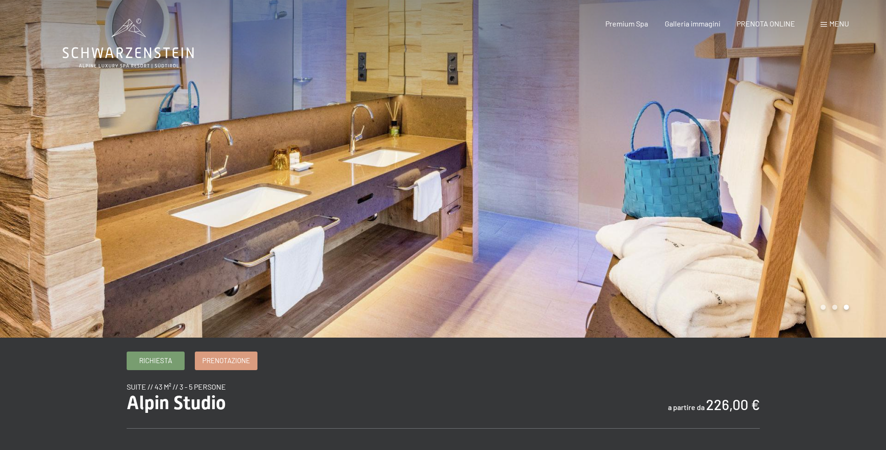
click at [820, 133] on div at bounding box center [664, 168] width 443 height 337
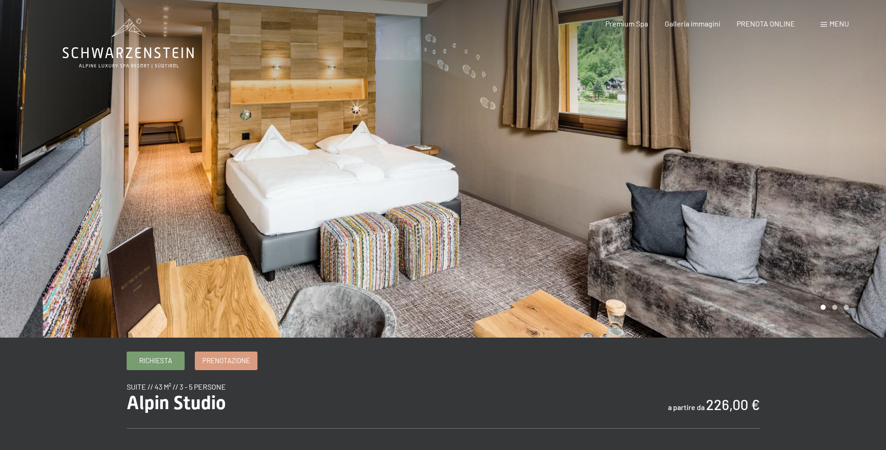
click at [820, 133] on div at bounding box center [664, 168] width 443 height 337
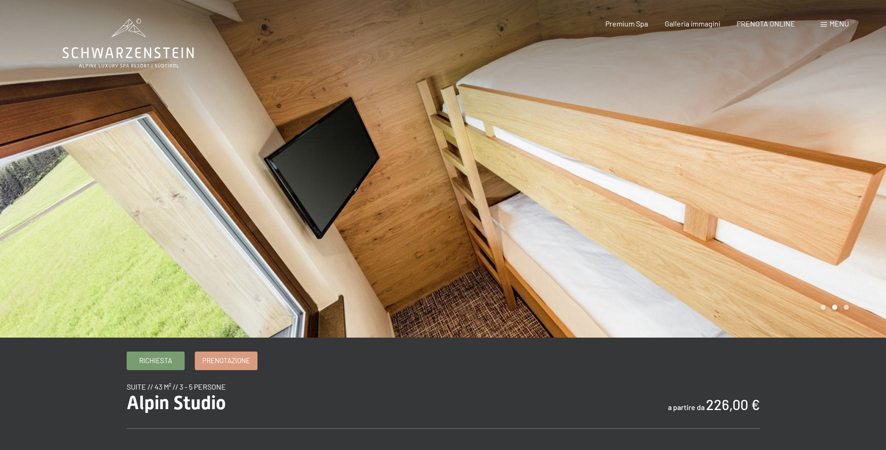
click at [820, 133] on div at bounding box center [664, 168] width 443 height 337
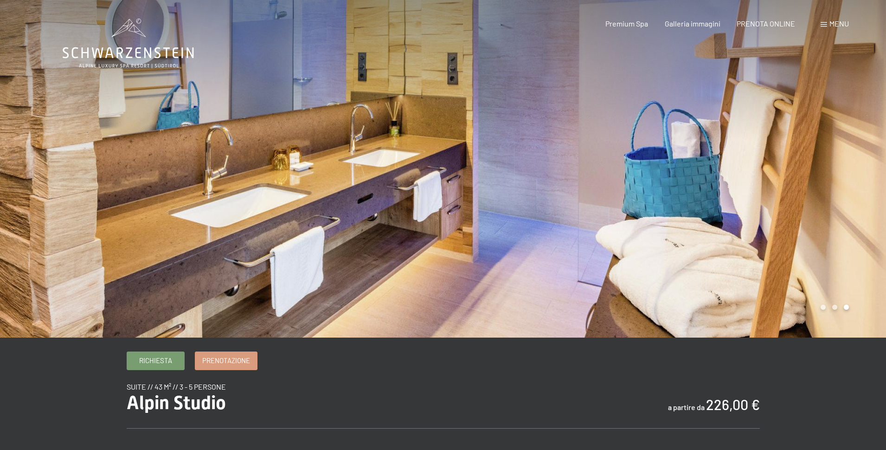
click at [820, 133] on div at bounding box center [664, 168] width 443 height 337
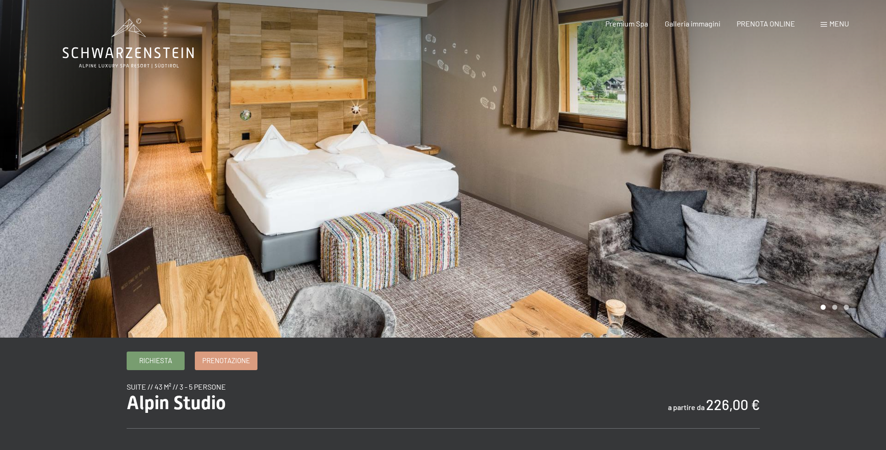
click at [820, 133] on div at bounding box center [664, 168] width 443 height 337
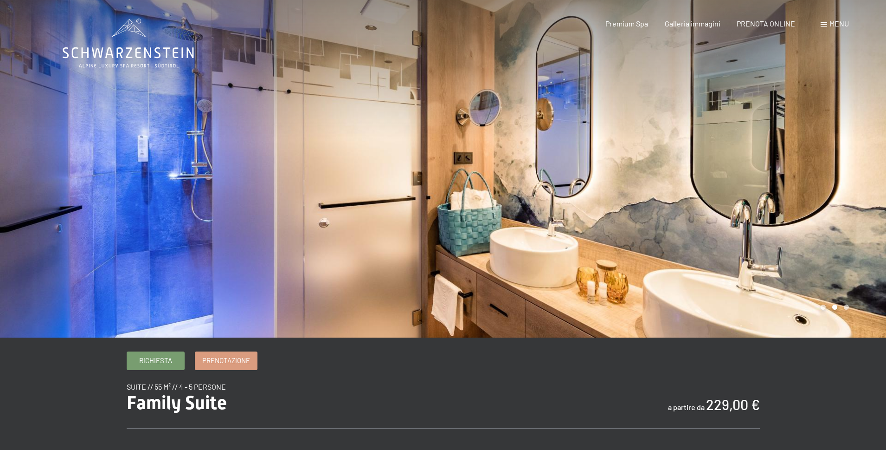
click at [120, 191] on div at bounding box center [221, 168] width 443 height 337
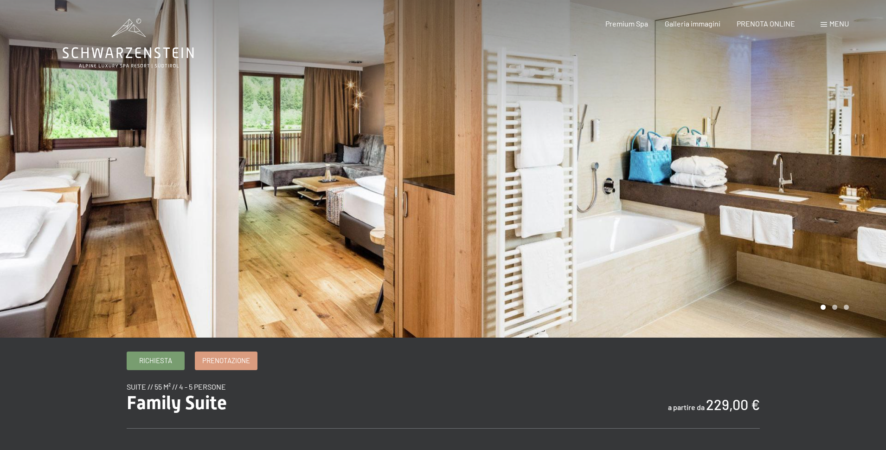
click at [485, 244] on div at bounding box center [664, 168] width 443 height 337
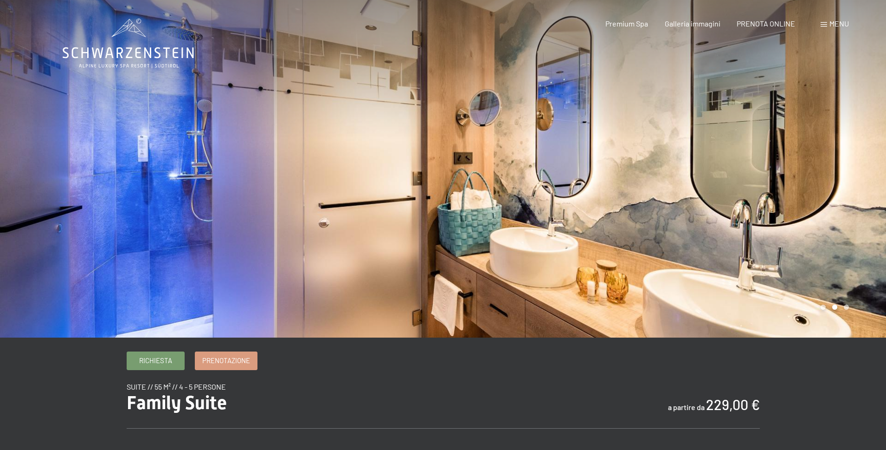
click at [485, 244] on div at bounding box center [664, 168] width 443 height 337
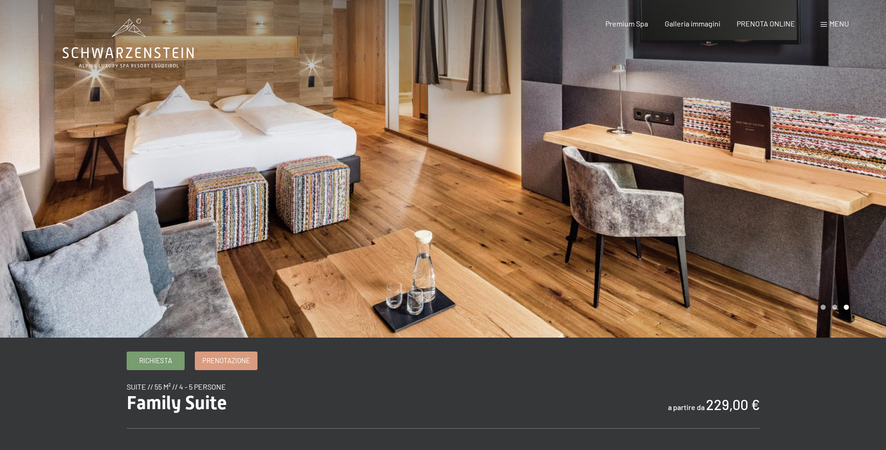
click at [485, 244] on div at bounding box center [664, 168] width 443 height 337
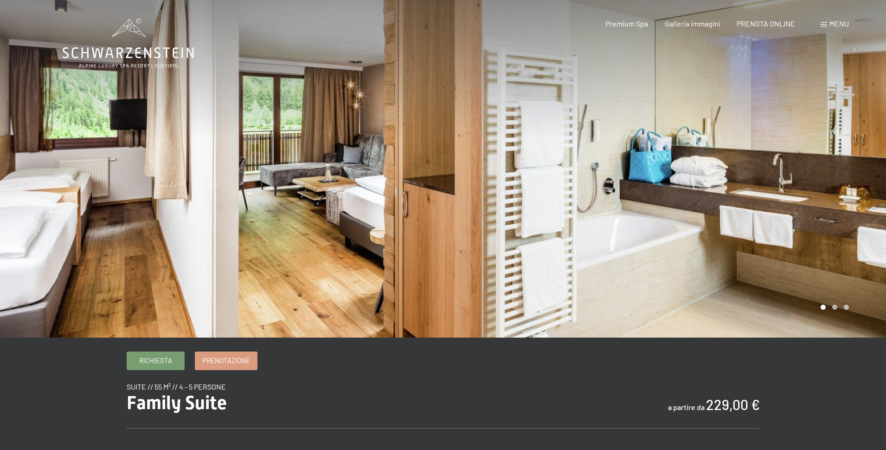
click at [485, 244] on div at bounding box center [664, 168] width 443 height 337
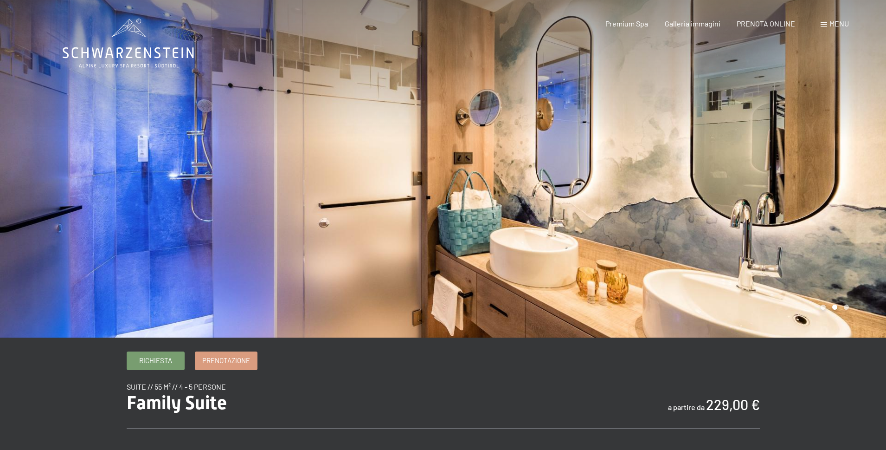
click at [485, 244] on div at bounding box center [664, 168] width 443 height 337
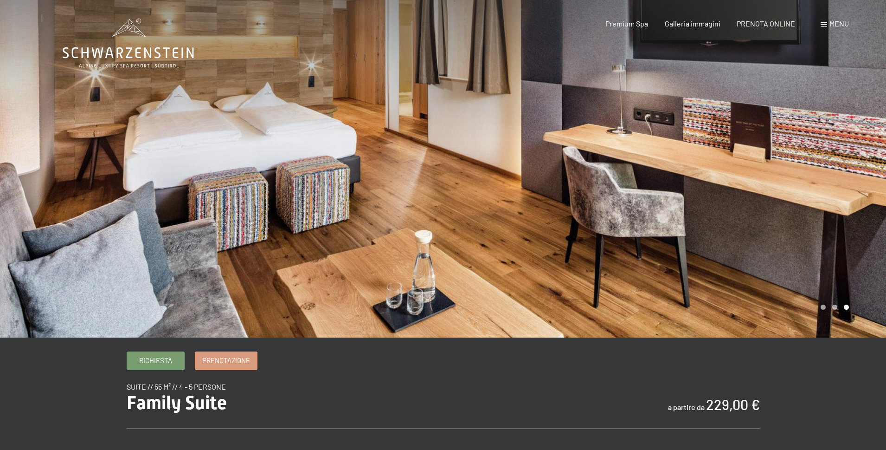
click at [485, 244] on div at bounding box center [664, 168] width 443 height 337
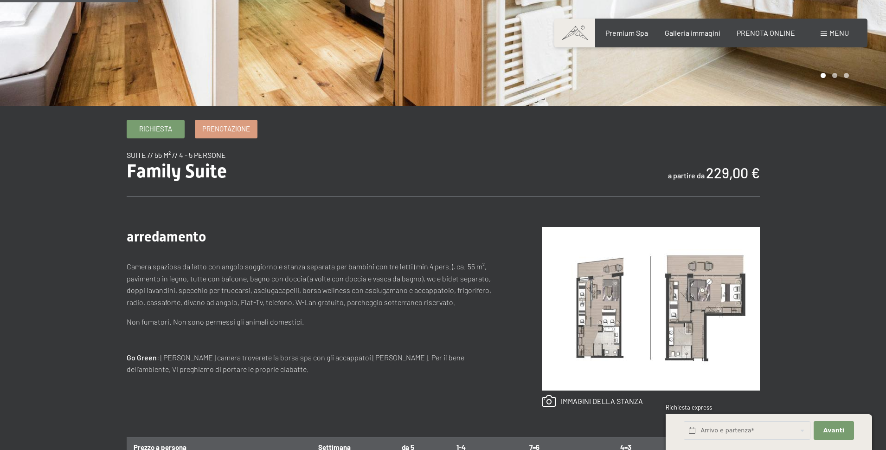
scroll to position [232, 0]
click at [648, 318] on img at bounding box center [651, 307] width 218 height 163
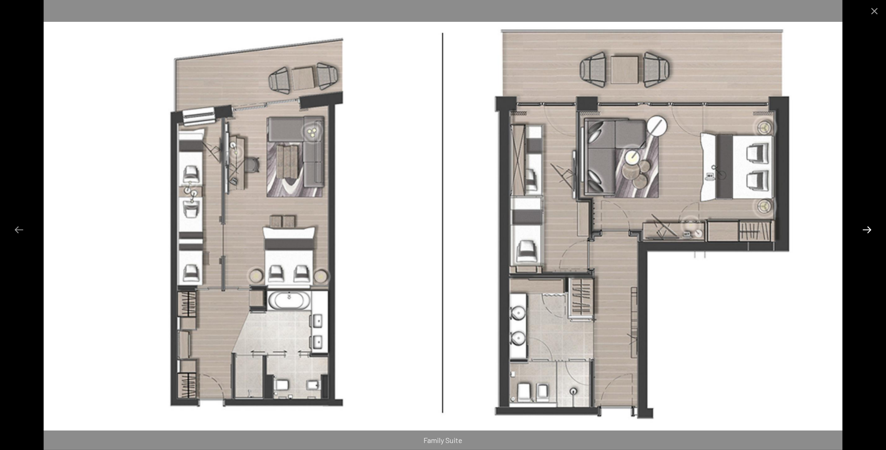
click at [869, 230] on button "Next slide" at bounding box center [867, 229] width 19 height 18
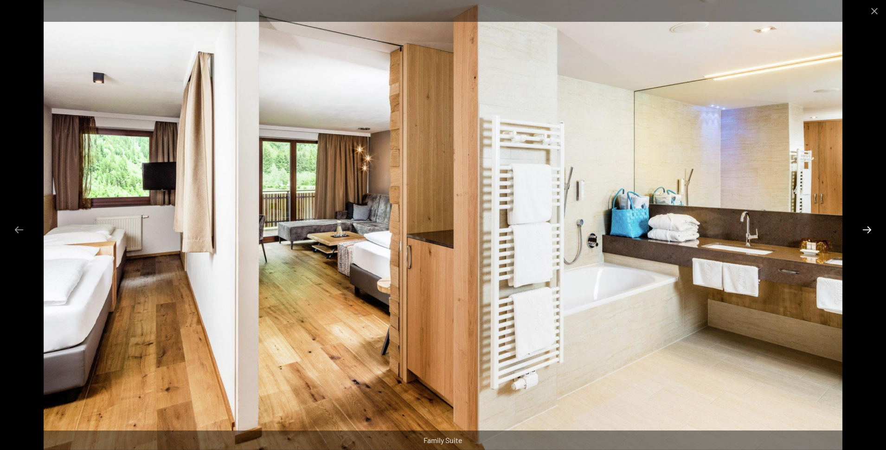
click at [866, 228] on button "Next slide" at bounding box center [867, 229] width 19 height 18
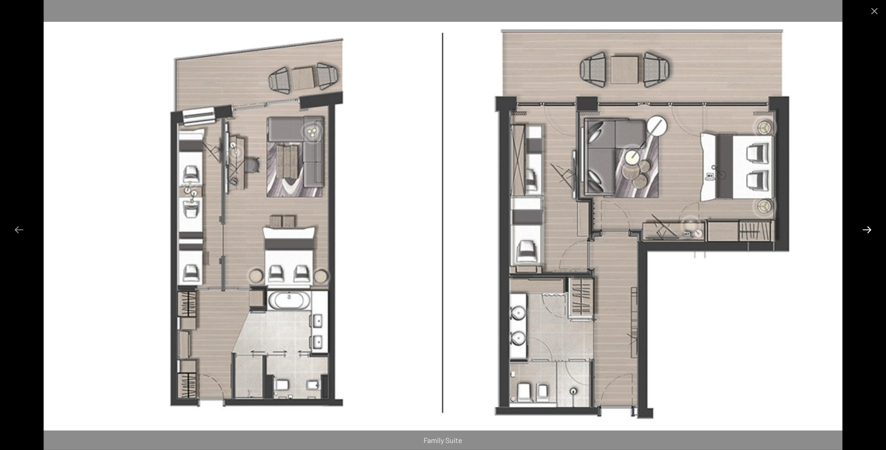
click at [865, 227] on button "Next slide" at bounding box center [867, 229] width 19 height 18
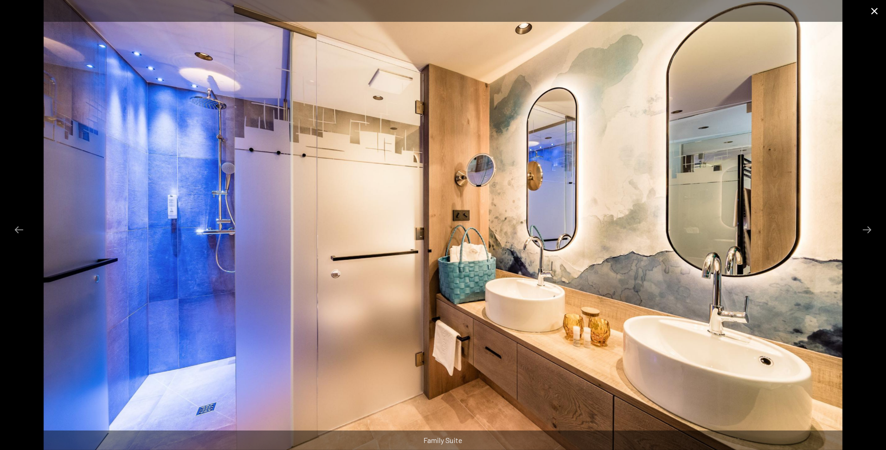
click at [874, 10] on button "Close gallery" at bounding box center [874, 11] width 23 height 22
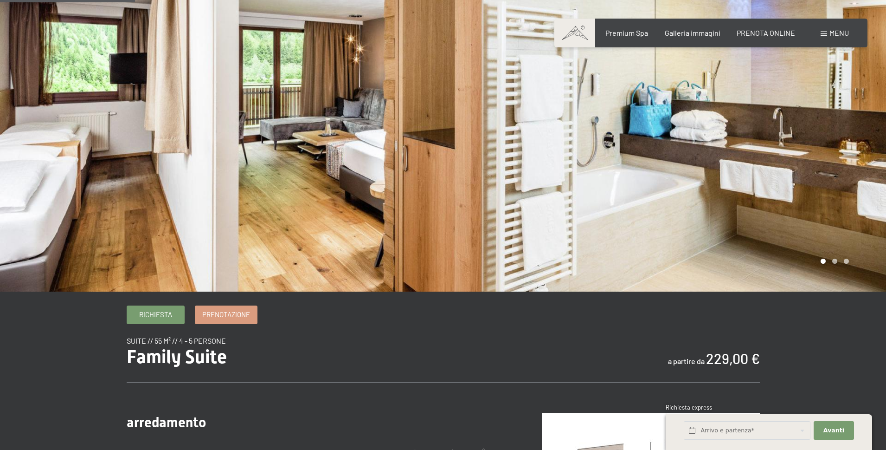
scroll to position [0, 0]
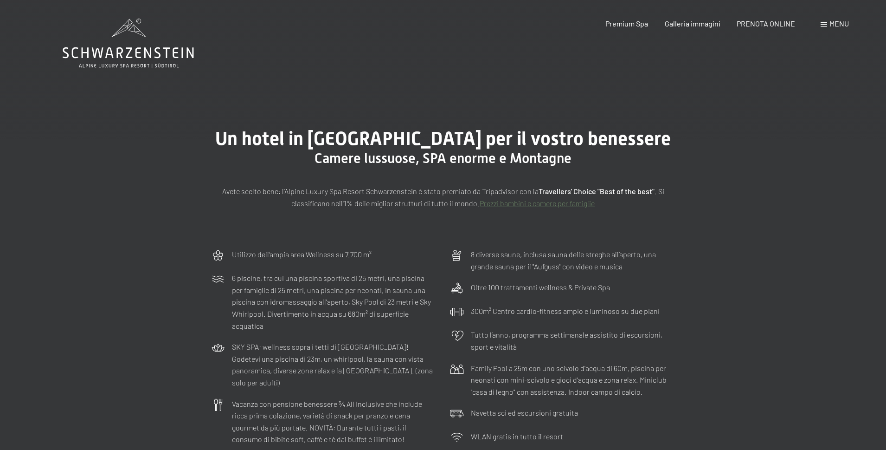
click at [577, 203] on link "Prezzi bambini e camere per famiglie" at bounding box center [537, 203] width 115 height 9
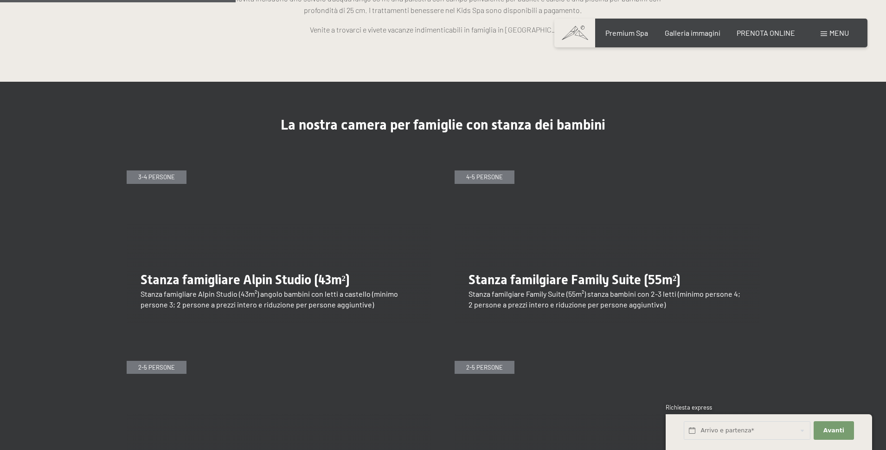
scroll to position [1067, 0]
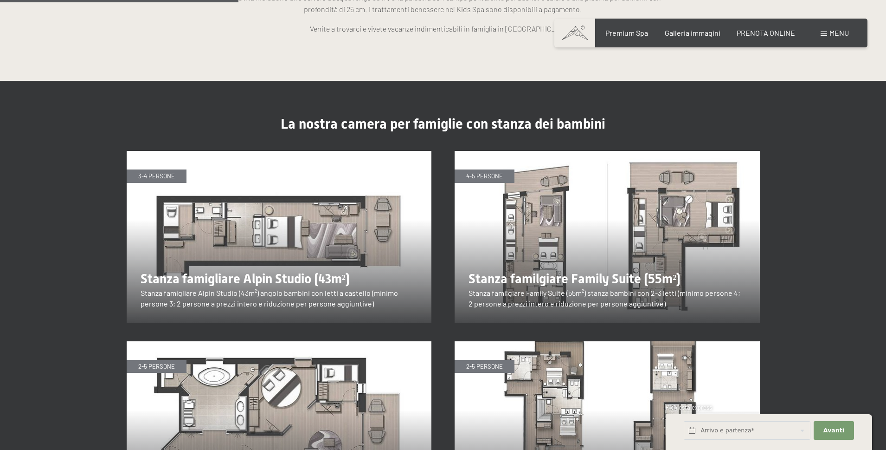
click at [490, 154] on img at bounding box center [607, 237] width 305 height 172
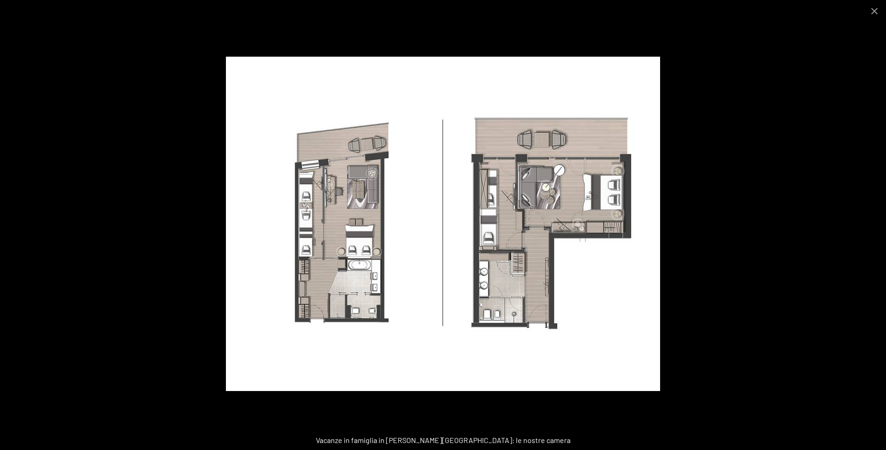
click at [490, 154] on img at bounding box center [443, 224] width 434 height 334
click at [800, 190] on div at bounding box center [443, 225] width 886 height 450
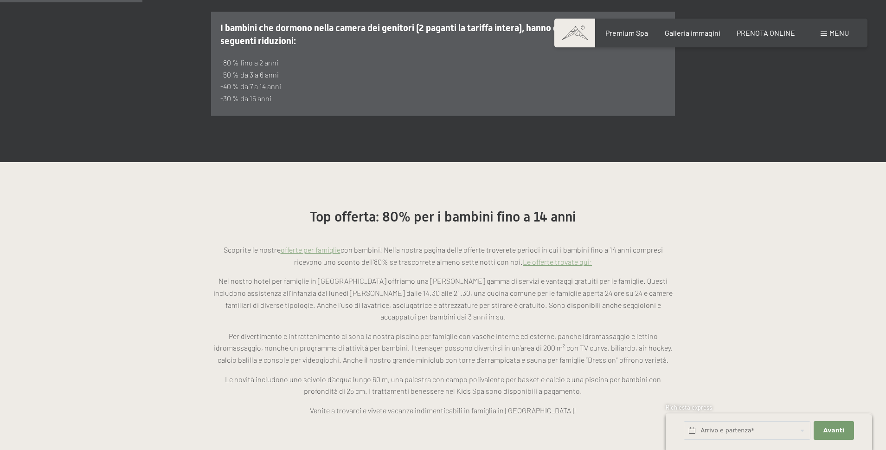
scroll to position [696, 0]
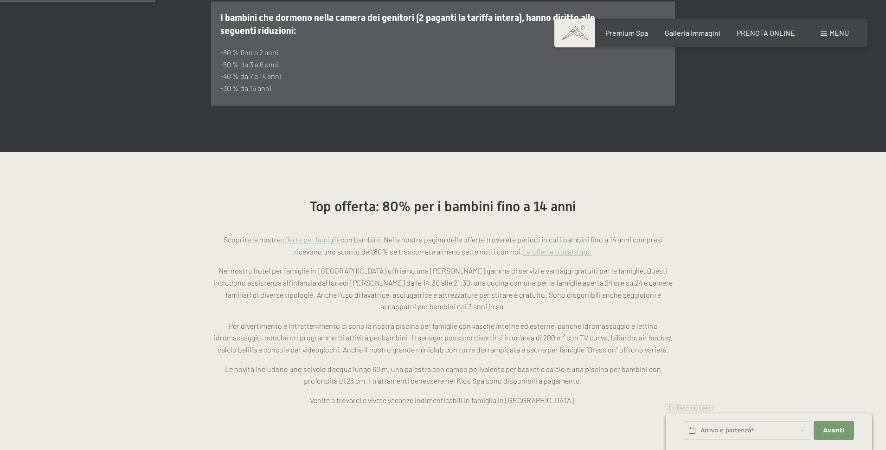
click at [328, 235] on link "offerte per famiglie" at bounding box center [311, 239] width 60 height 9
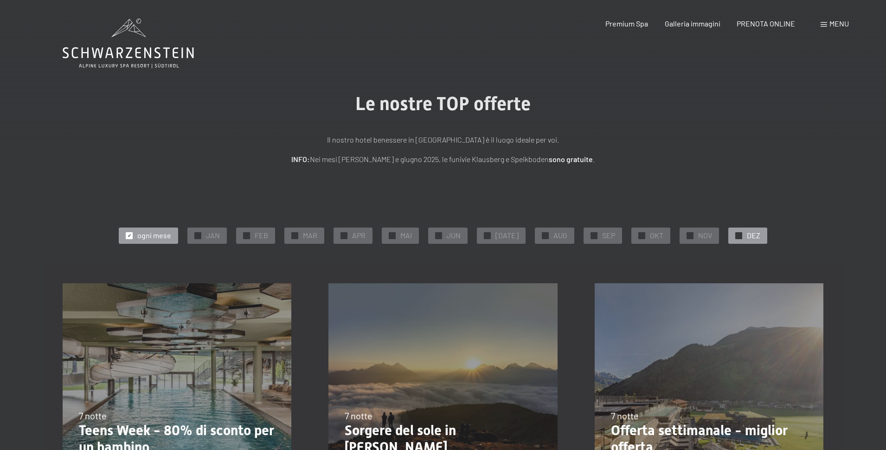
click at [747, 235] on span "DEZ" at bounding box center [753, 235] width 13 height 10
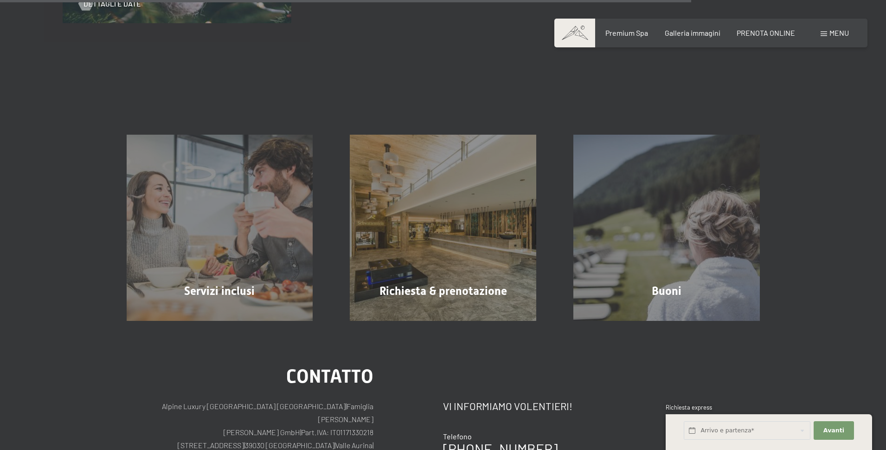
scroll to position [1067, 0]
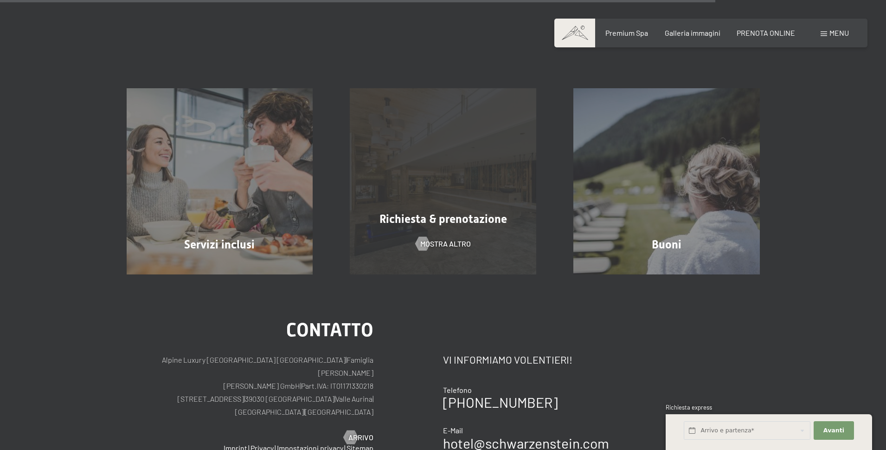
click at [429, 211] on div "Richiesta & prenotazione" at bounding box center [443, 219] width 224 height 16
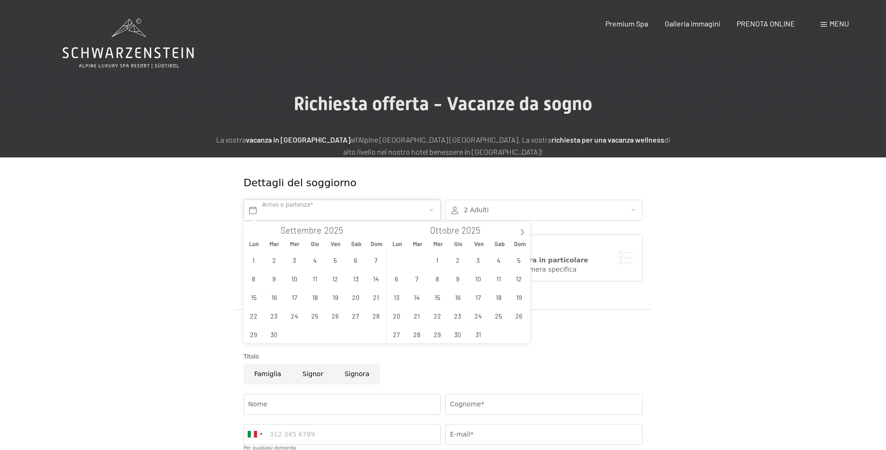
click at [429, 210] on input "text" at bounding box center [342, 210] width 197 height 21
click at [520, 230] on icon at bounding box center [522, 232] width 6 height 6
click at [521, 298] on span "21" at bounding box center [519, 297] width 18 height 18
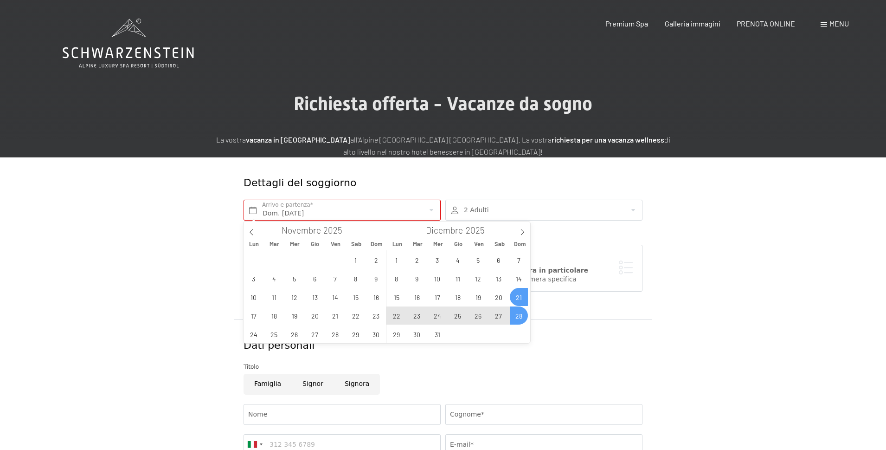
click at [520, 314] on span "28" at bounding box center [519, 315] width 18 height 18
type input "Dom. 21/12/2025 - Dom. 28/12/2025"
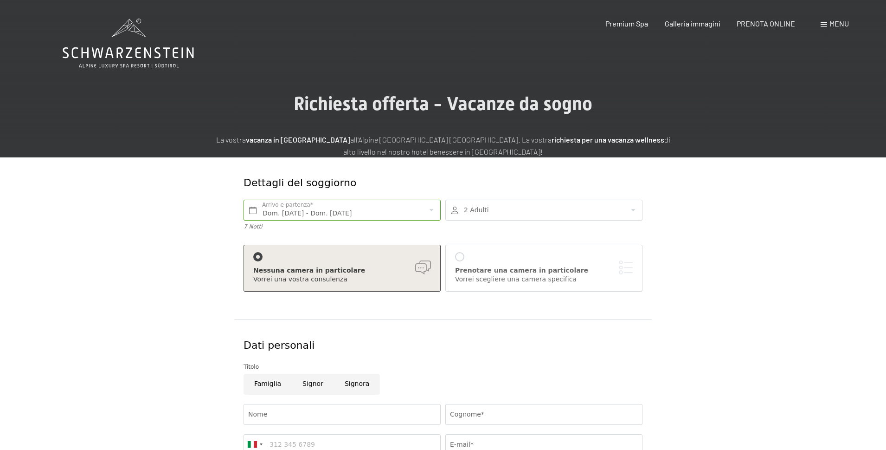
click at [537, 204] on div at bounding box center [544, 210] width 197 height 21
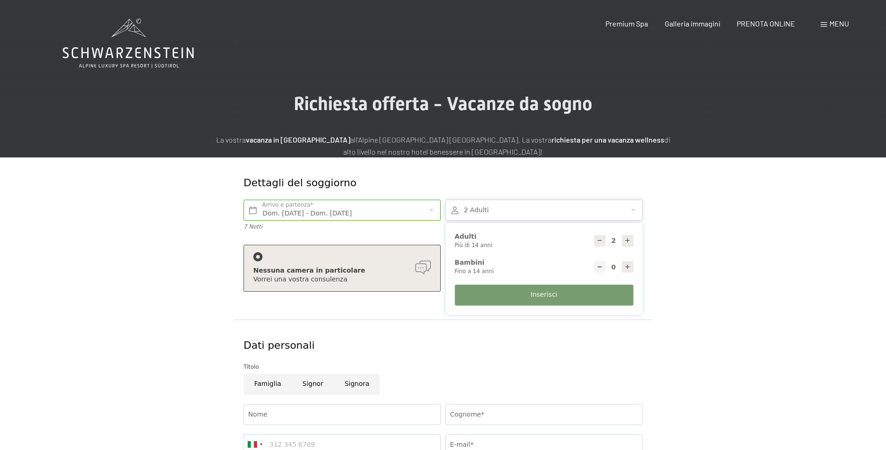
click at [627, 268] on icon at bounding box center [628, 267] width 6 height 6
type input "1"
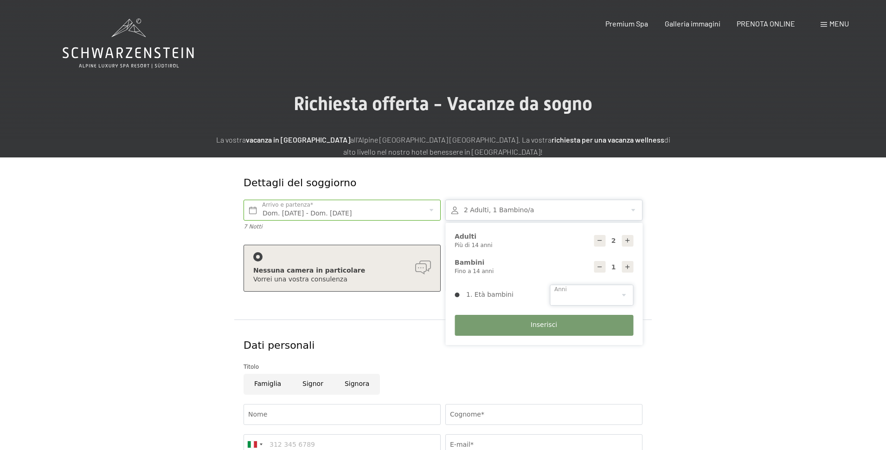
click at [625, 295] on select "0 1 2 3 4 5 6 7 8 9 10 11 12 13 14" at bounding box center [592, 294] width 84 height 21
select select "11"
click at [550, 284] on select "0 1 2 3 4 5 6 7 8 9 10 11 12 13 14" at bounding box center [592, 294] width 84 height 21
click at [626, 244] on div at bounding box center [628, 241] width 12 height 12
type input "3"
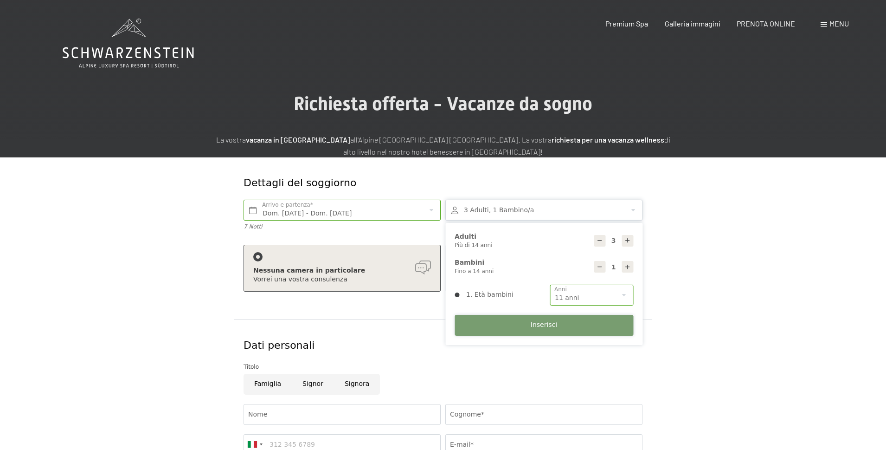
click at [604, 319] on button "Inserisci" at bounding box center [544, 325] width 179 height 21
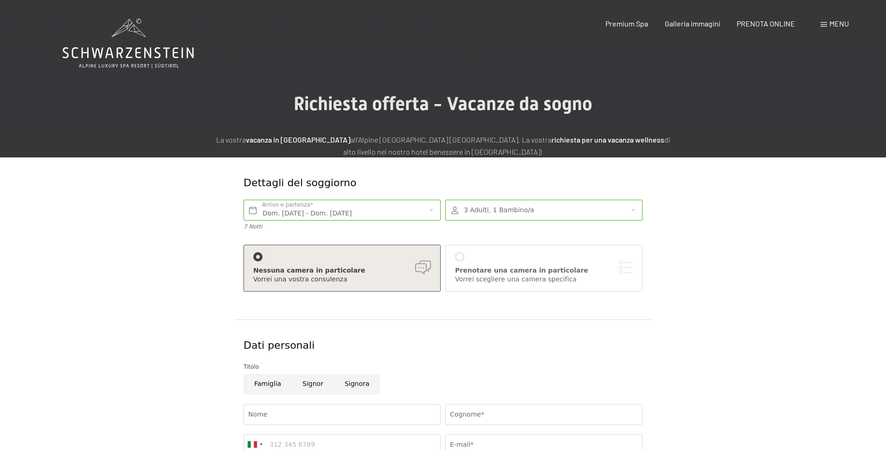
click at [477, 255] on div "Prenotare una camera in particolare Vorrei scegliere una camera specifica" at bounding box center [544, 268] width 178 height 32
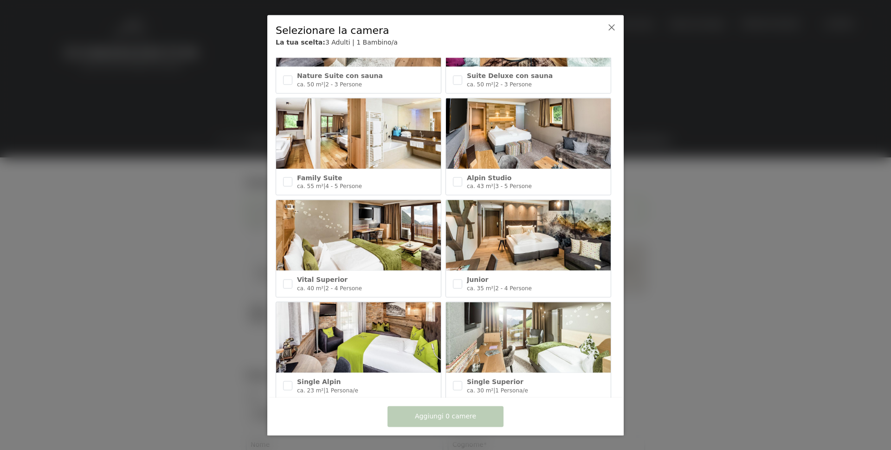
scroll to position [325, 0]
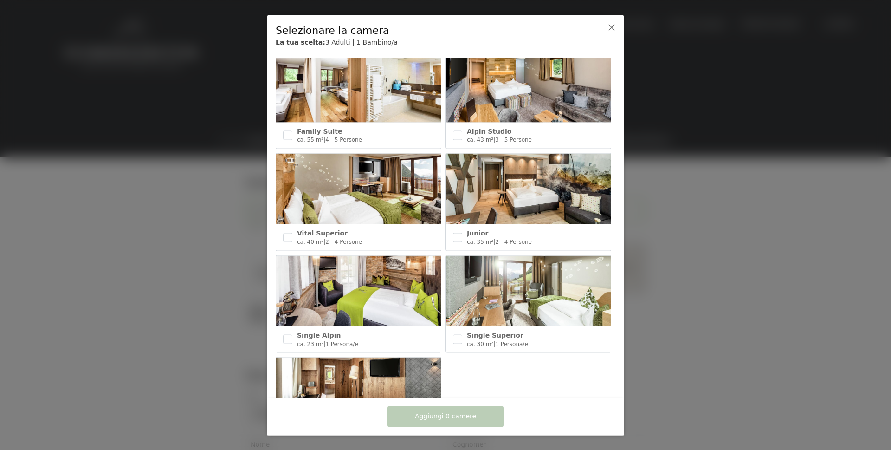
click at [352, 190] on img at bounding box center [358, 189] width 165 height 71
checkbox input "true"
click at [442, 413] on span "Aggiungi 1 camera" at bounding box center [445, 416] width 61 height 9
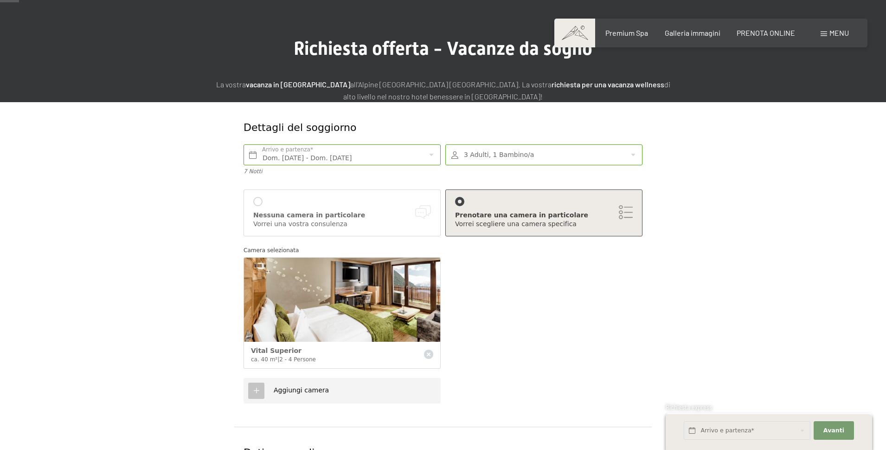
scroll to position [0, 0]
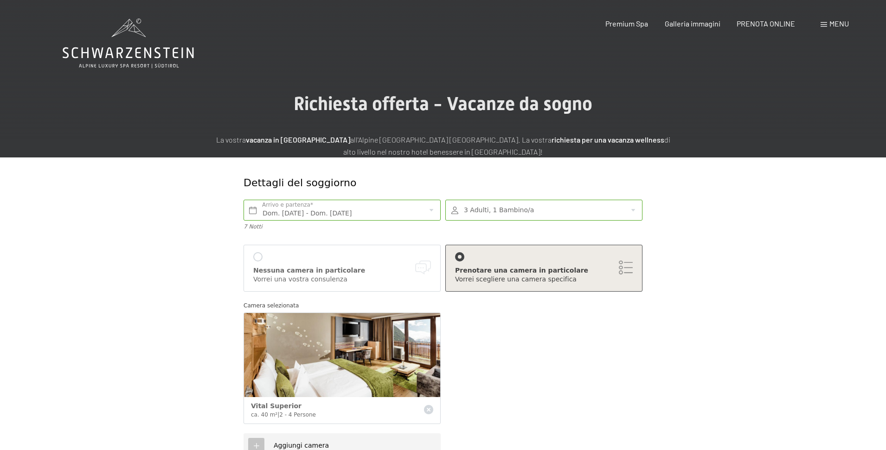
click at [562, 211] on div at bounding box center [544, 210] width 197 height 21
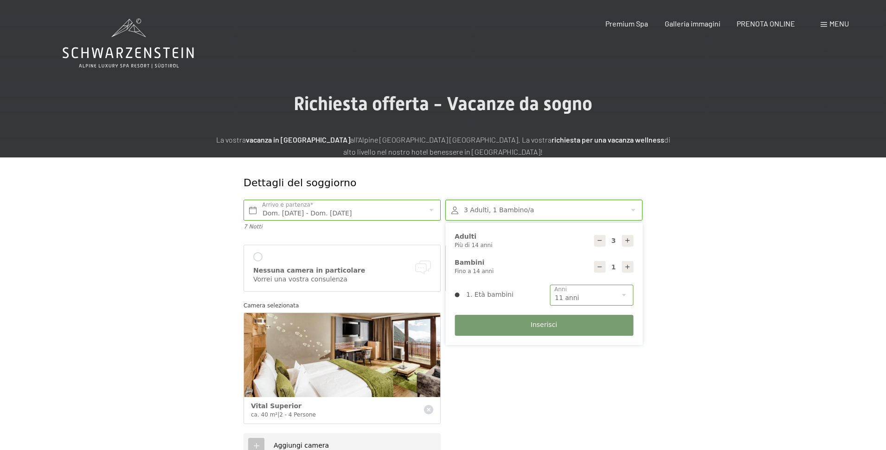
click at [562, 211] on div at bounding box center [544, 210] width 197 height 21
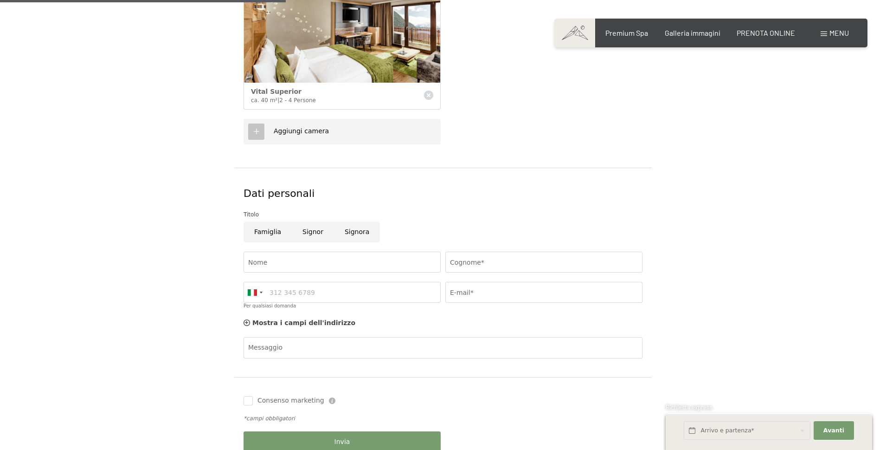
scroll to position [325, 0]
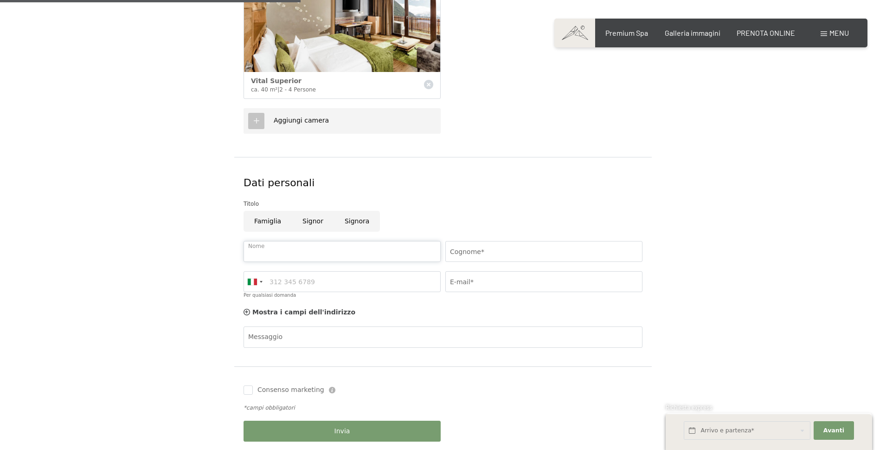
click at [348, 247] on input "Nome" at bounding box center [342, 251] width 197 height 21
type input "Giuseppe"
type input "Ambrosio"
type input "3935642634"
type input "giuseppeambro@gmail.com"
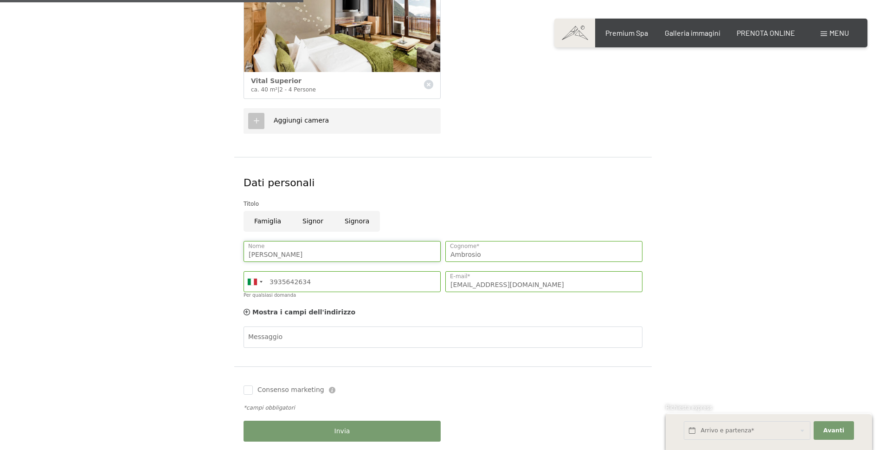
scroll to position [371, 0]
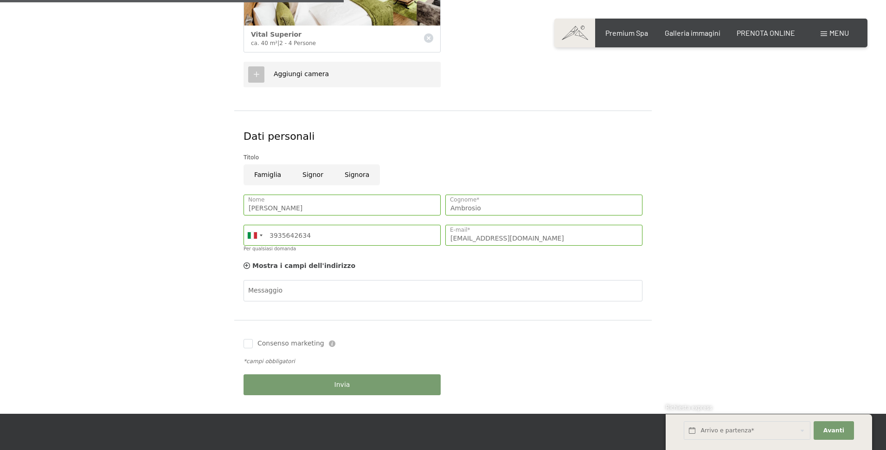
click at [394, 263] on div "Mostra i campi dell'indirizzo Nascondere i campi dell'indirizzo" at bounding box center [443, 266] width 404 height 19
click at [248, 342] on input "Consenso marketing" at bounding box center [248, 343] width 9 height 9
checkbox input "true"
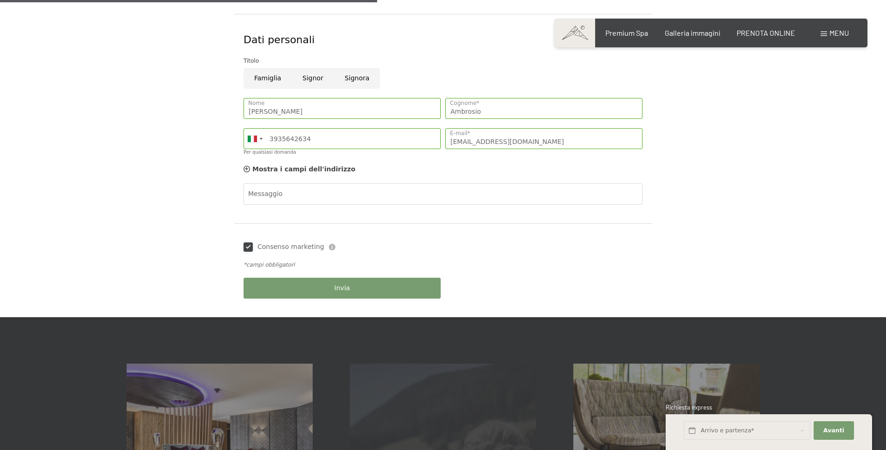
scroll to position [418, 0]
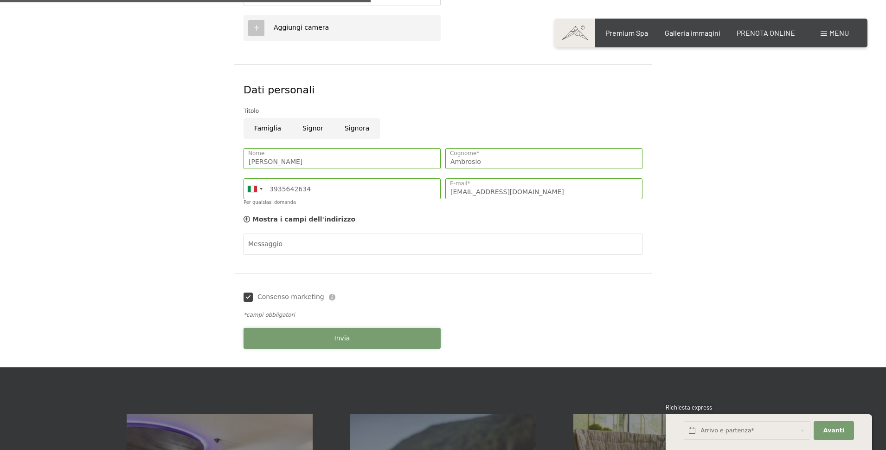
click at [394, 333] on button "Invia" at bounding box center [342, 338] width 197 height 21
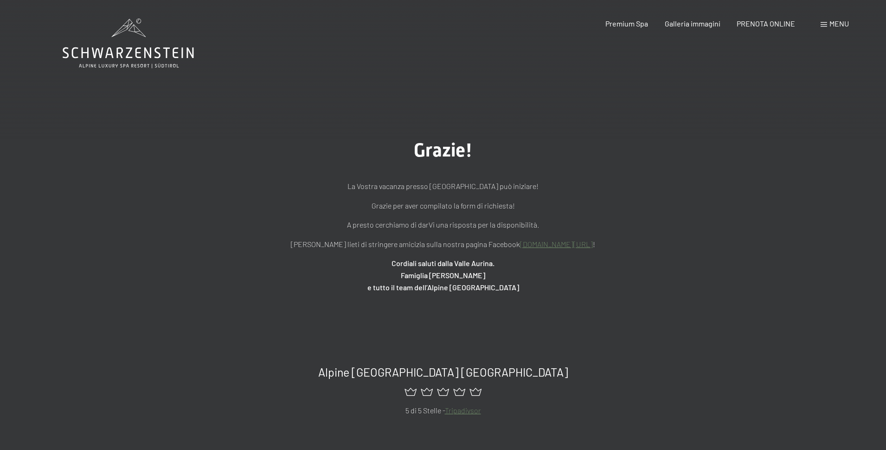
click at [838, 25] on span "Menu" at bounding box center [839, 23] width 19 height 9
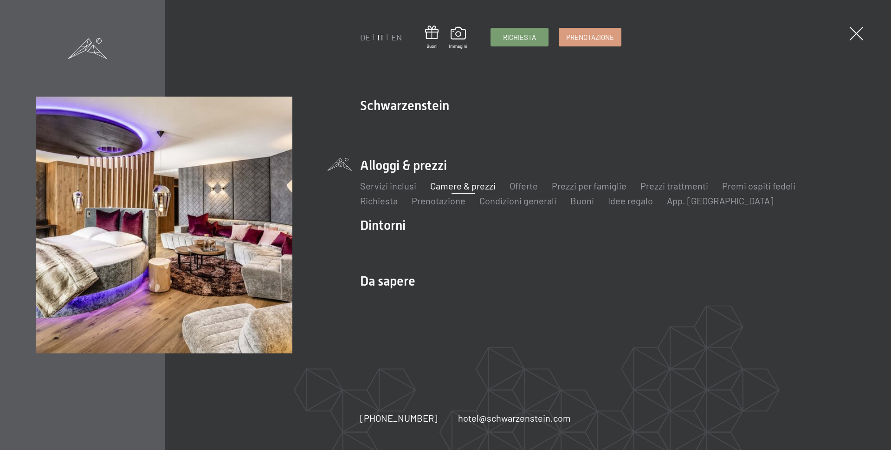
click at [448, 184] on link "Camere & prezzi" at bounding box center [462, 185] width 65 height 11
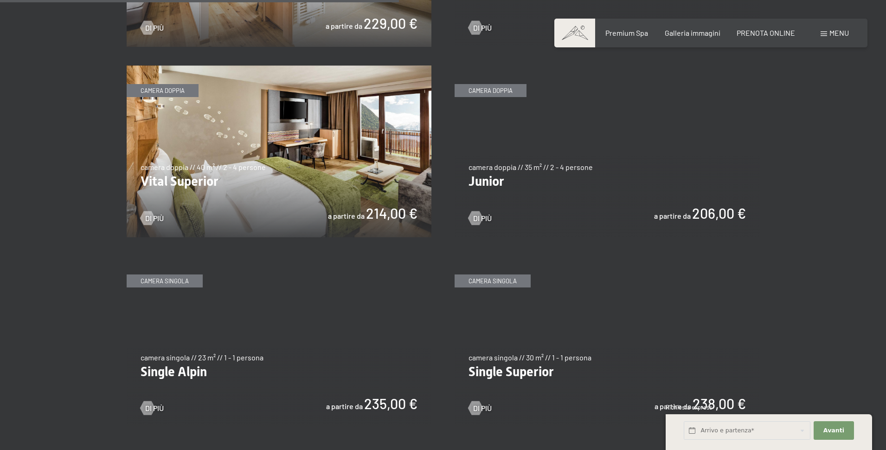
scroll to position [1346, 0]
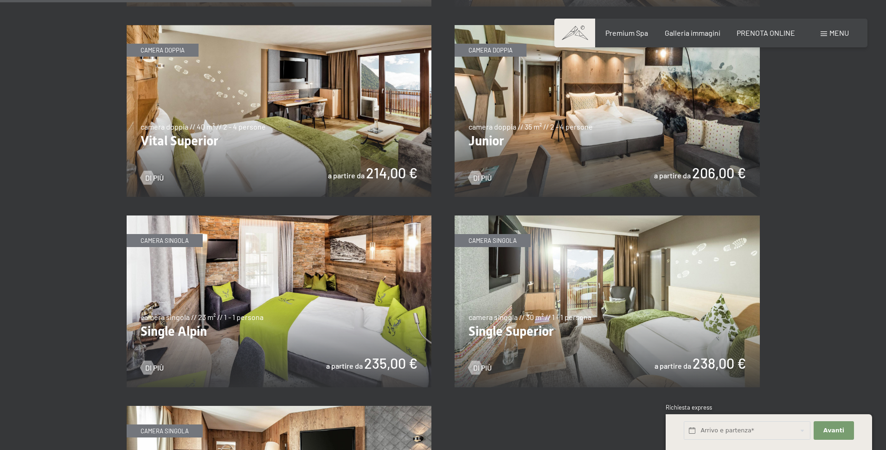
click at [283, 98] on img at bounding box center [279, 111] width 305 height 172
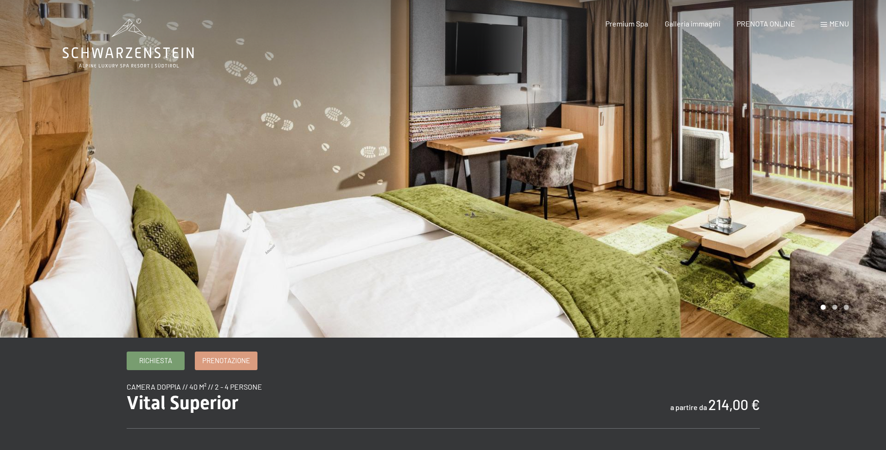
click at [837, 177] on div at bounding box center [664, 168] width 443 height 337
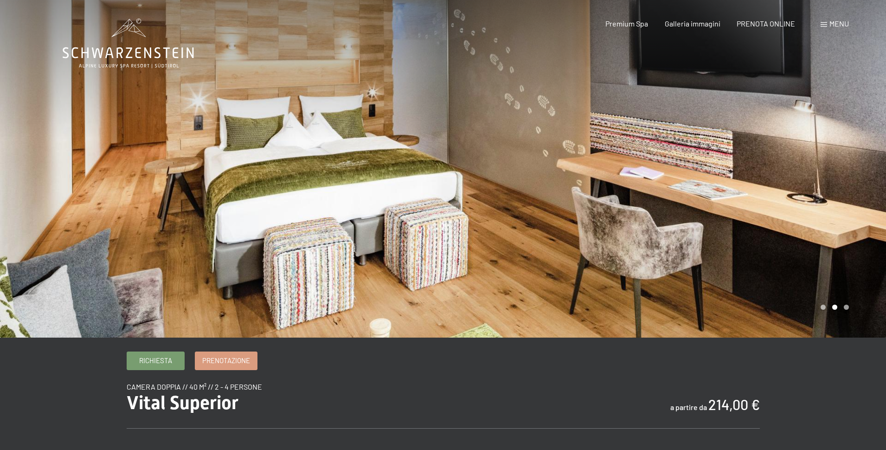
click at [837, 177] on div at bounding box center [664, 168] width 443 height 337
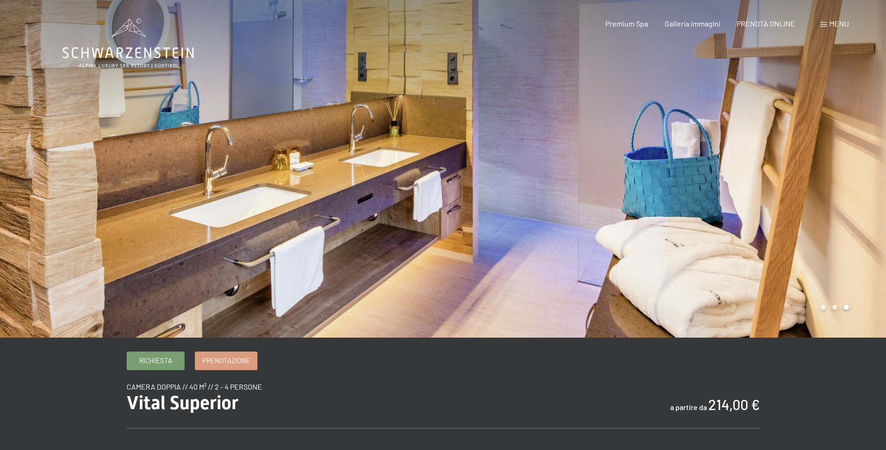
click at [837, 177] on div at bounding box center [664, 168] width 443 height 337
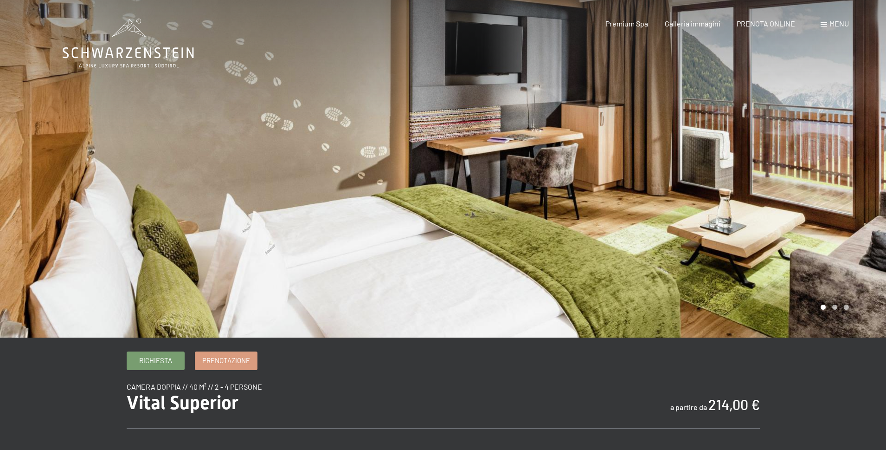
click at [837, 177] on div at bounding box center [664, 168] width 443 height 337
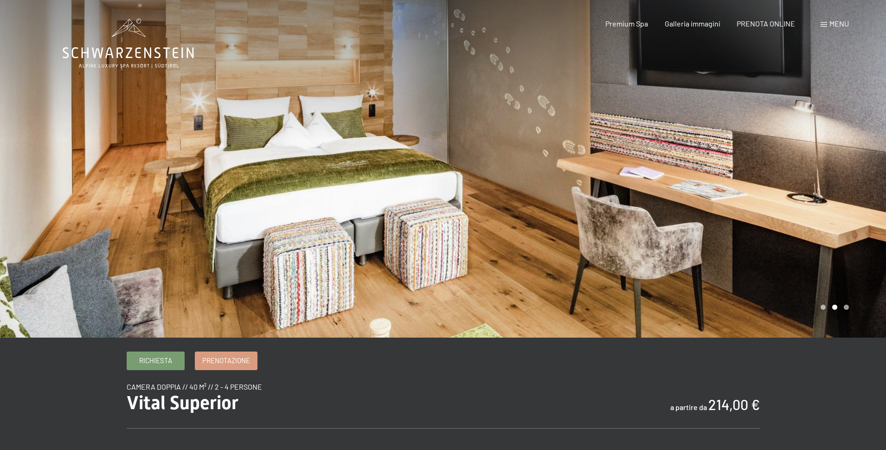
click at [837, 177] on div at bounding box center [664, 168] width 443 height 337
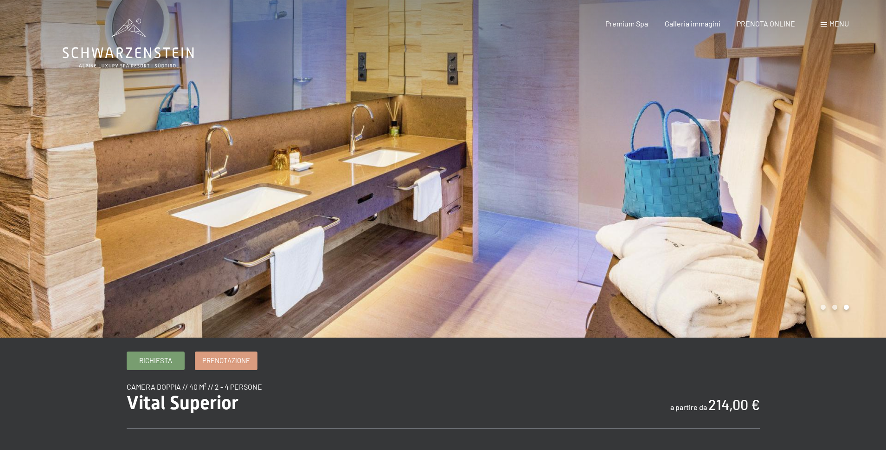
click at [837, 177] on div at bounding box center [664, 168] width 443 height 337
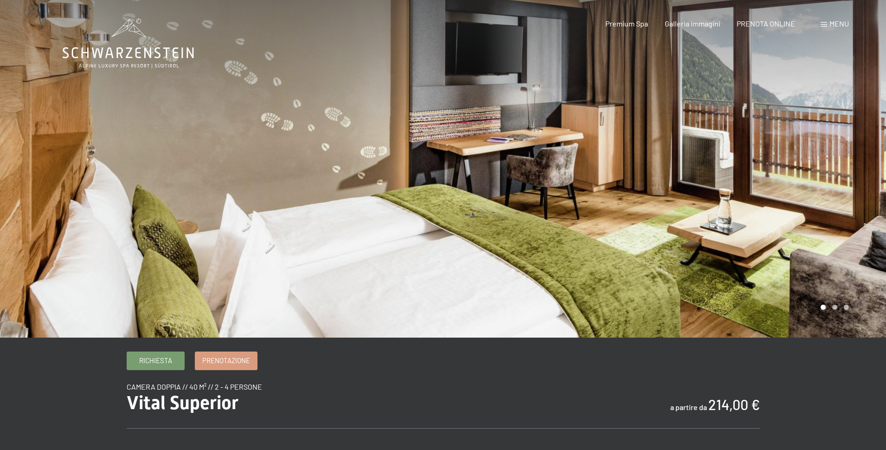
click at [838, 177] on div at bounding box center [664, 168] width 443 height 337
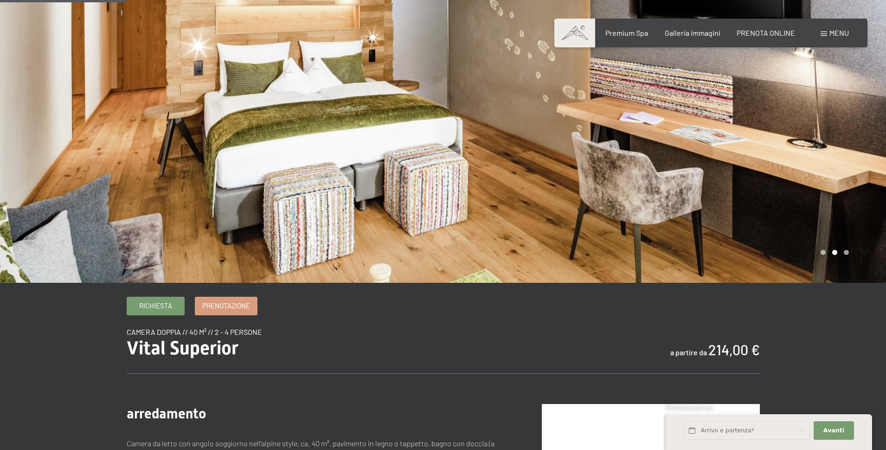
scroll to position [232, 0]
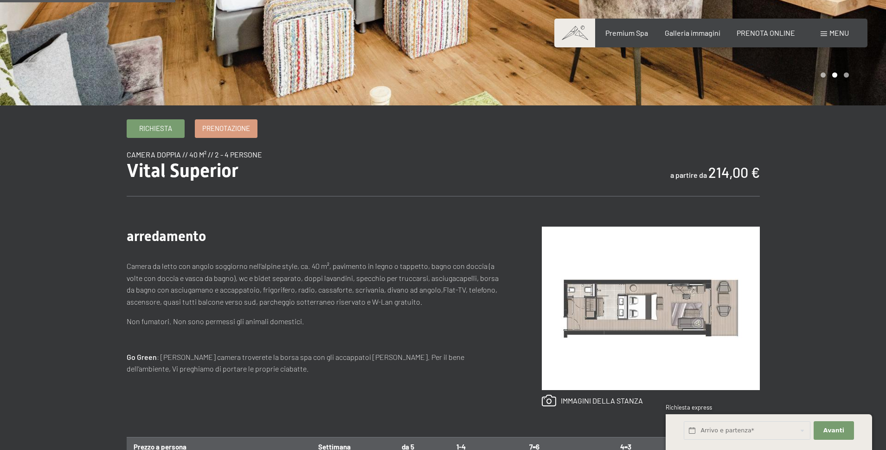
click at [674, 316] on img at bounding box center [651, 307] width 218 height 163
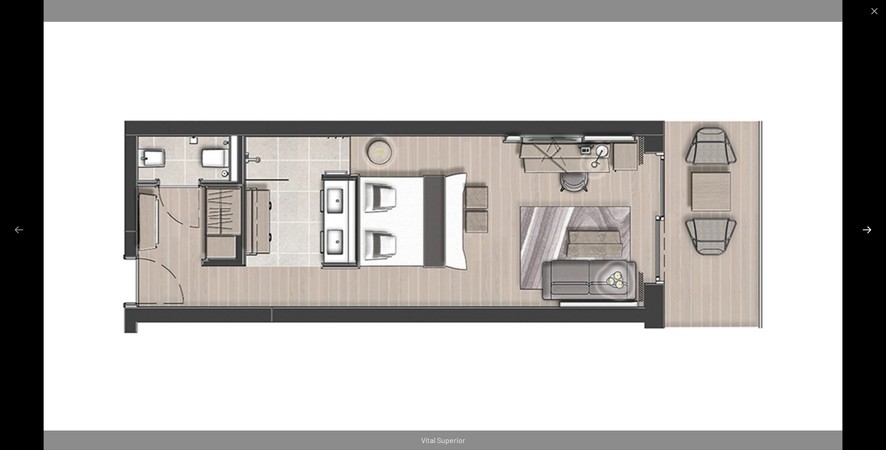
click at [868, 227] on button "Next slide" at bounding box center [867, 229] width 19 height 18
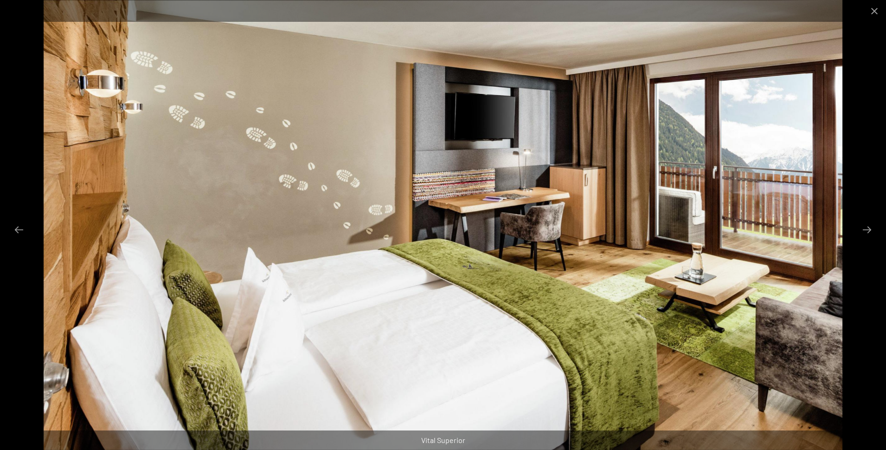
click at [862, 193] on div at bounding box center [443, 225] width 886 height 450
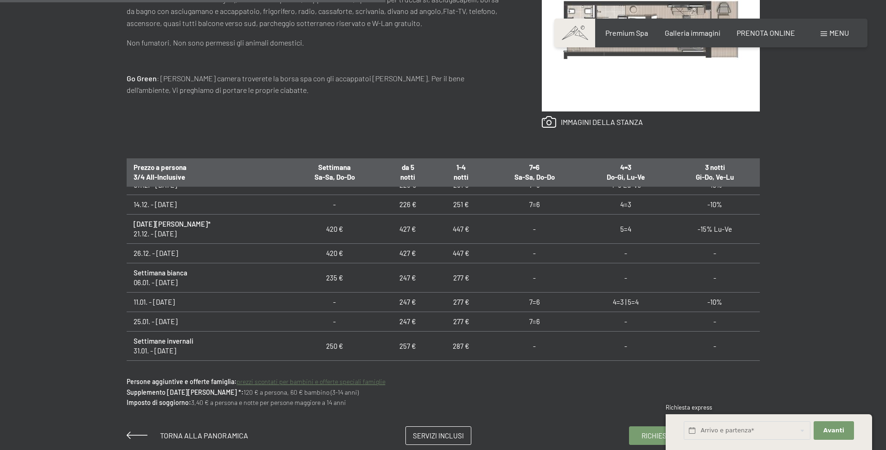
scroll to position [220, 0]
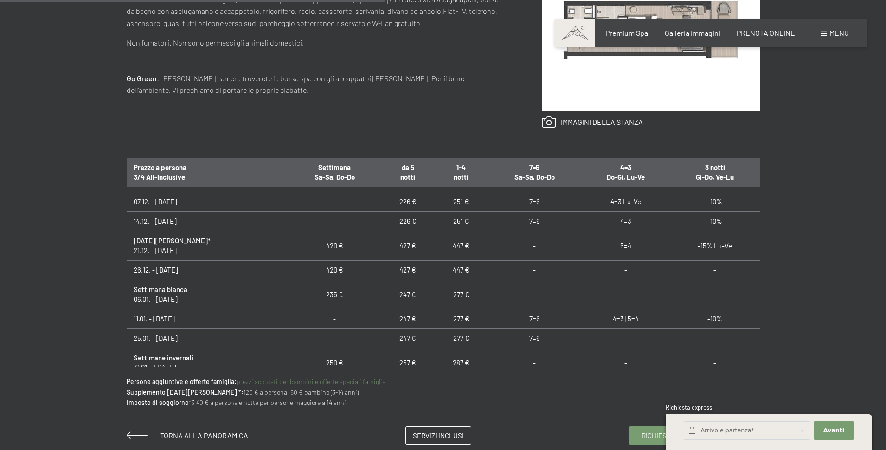
click at [825, 228] on div "Richiesta Prenotazione camera doppia // 40 m² // 2 - 4 persone Vital Superior a…" at bounding box center [443, 143] width 886 height 604
